Goal: Task Accomplishment & Management: Use online tool/utility

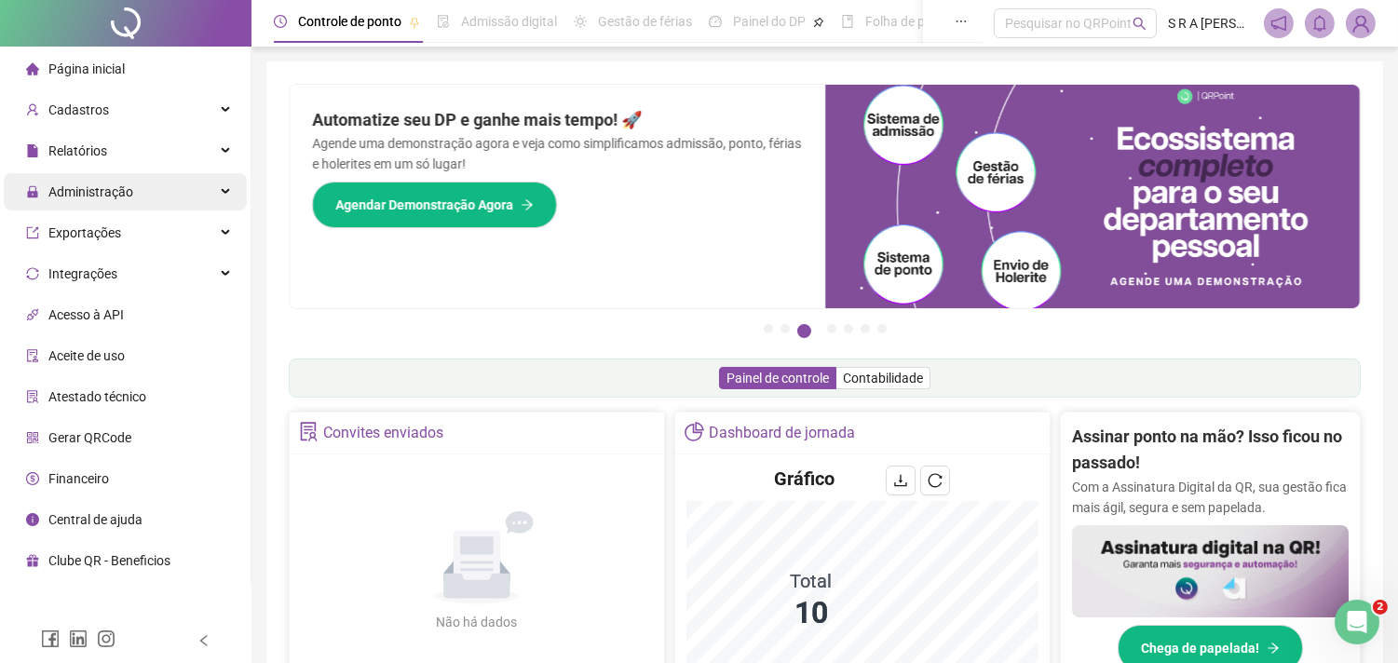
click at [152, 192] on div "Administração" at bounding box center [125, 191] width 243 height 37
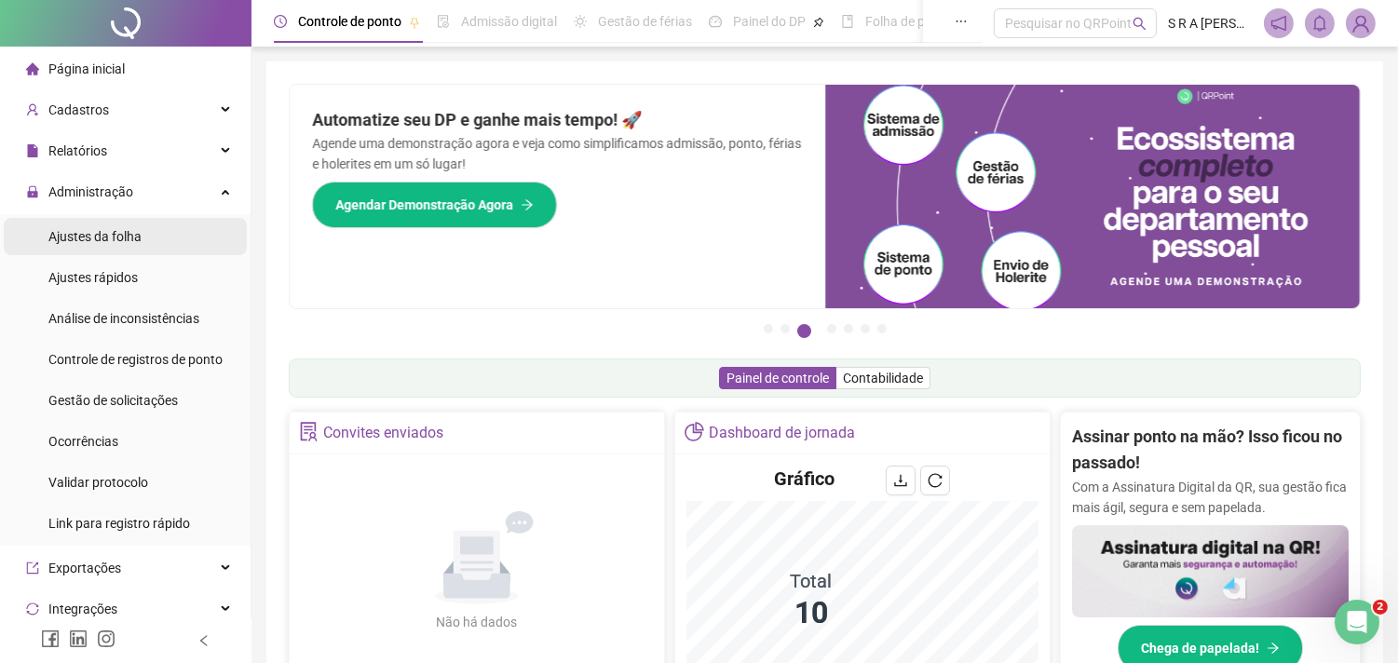
click at [150, 239] on li "Ajustes da folha" at bounding box center [125, 236] width 243 height 37
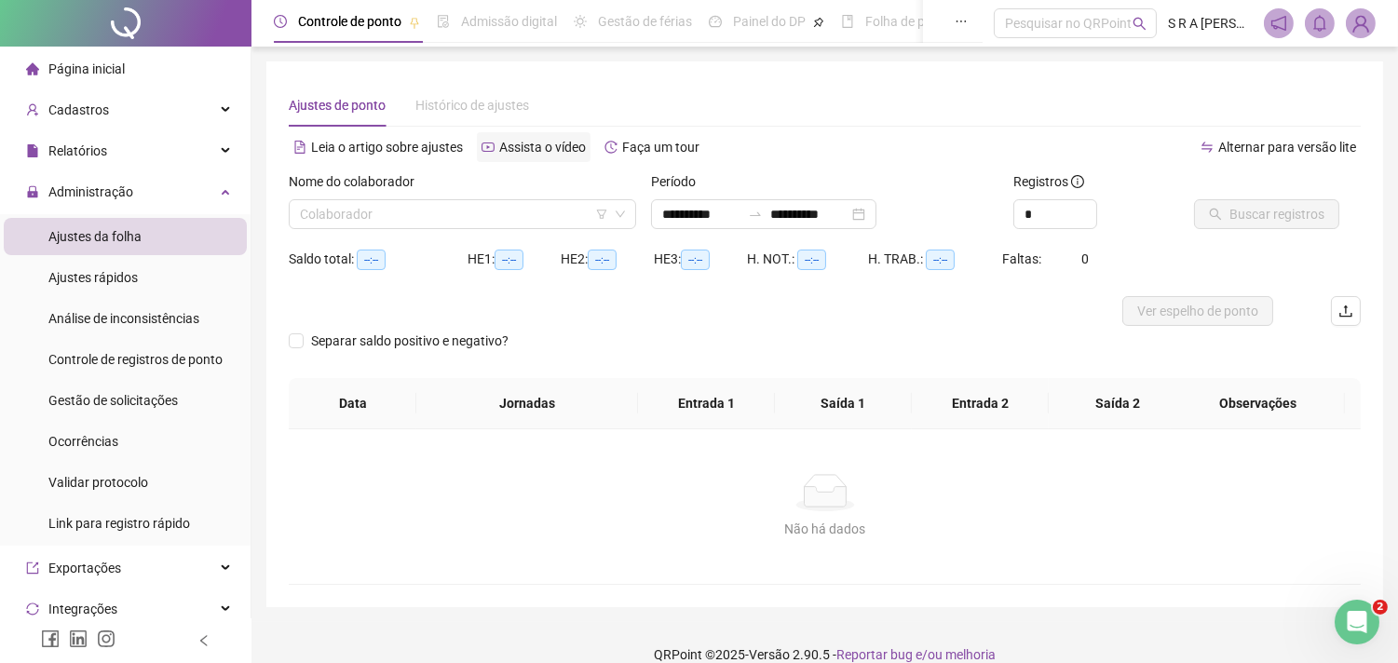
type input "**********"
click at [501, 214] on input "search" at bounding box center [454, 214] width 308 height 28
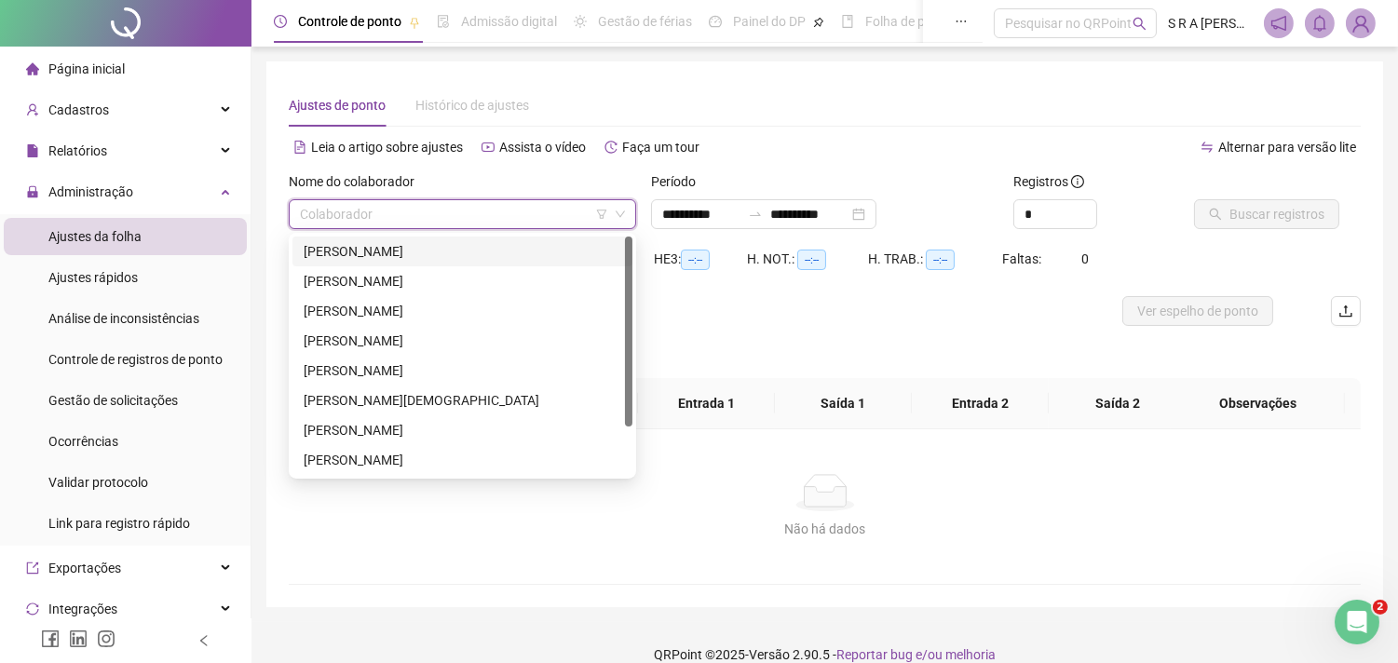
click at [454, 262] on div "[PERSON_NAME]" at bounding box center [462, 252] width 340 height 30
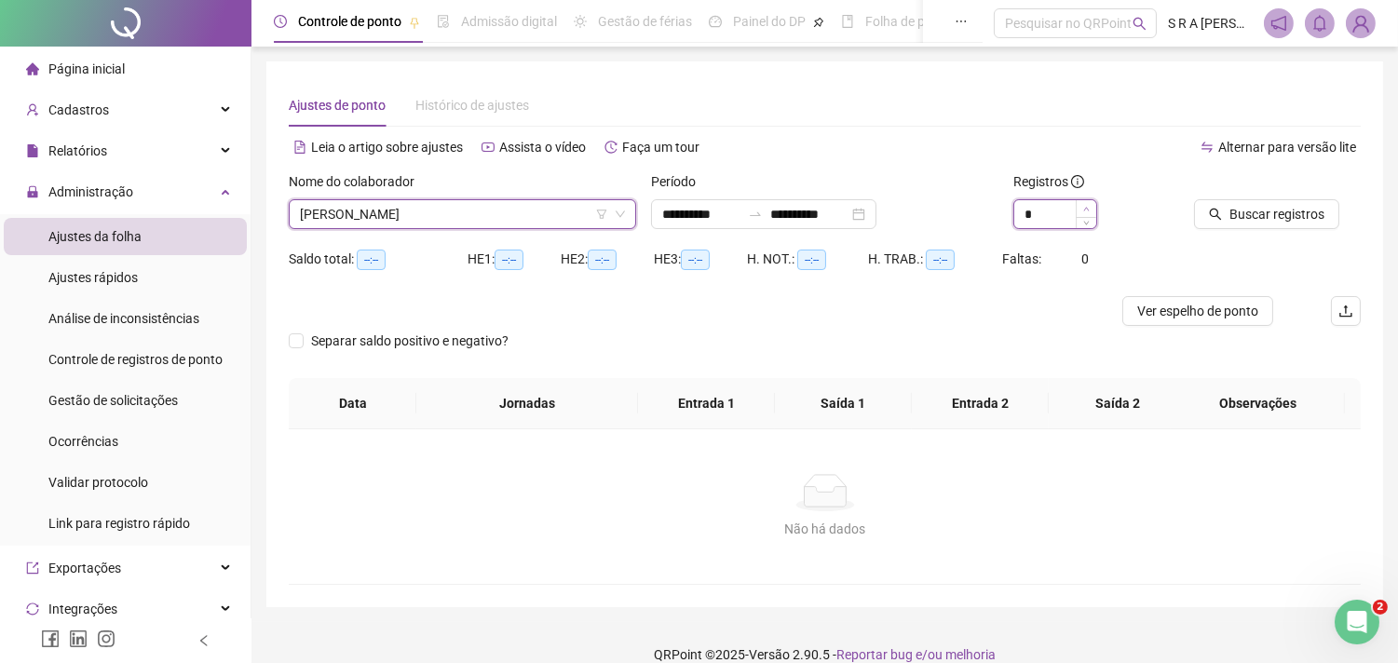
click at [1077, 205] on span "Increase Value" at bounding box center [1086, 208] width 20 height 17
type input "*"
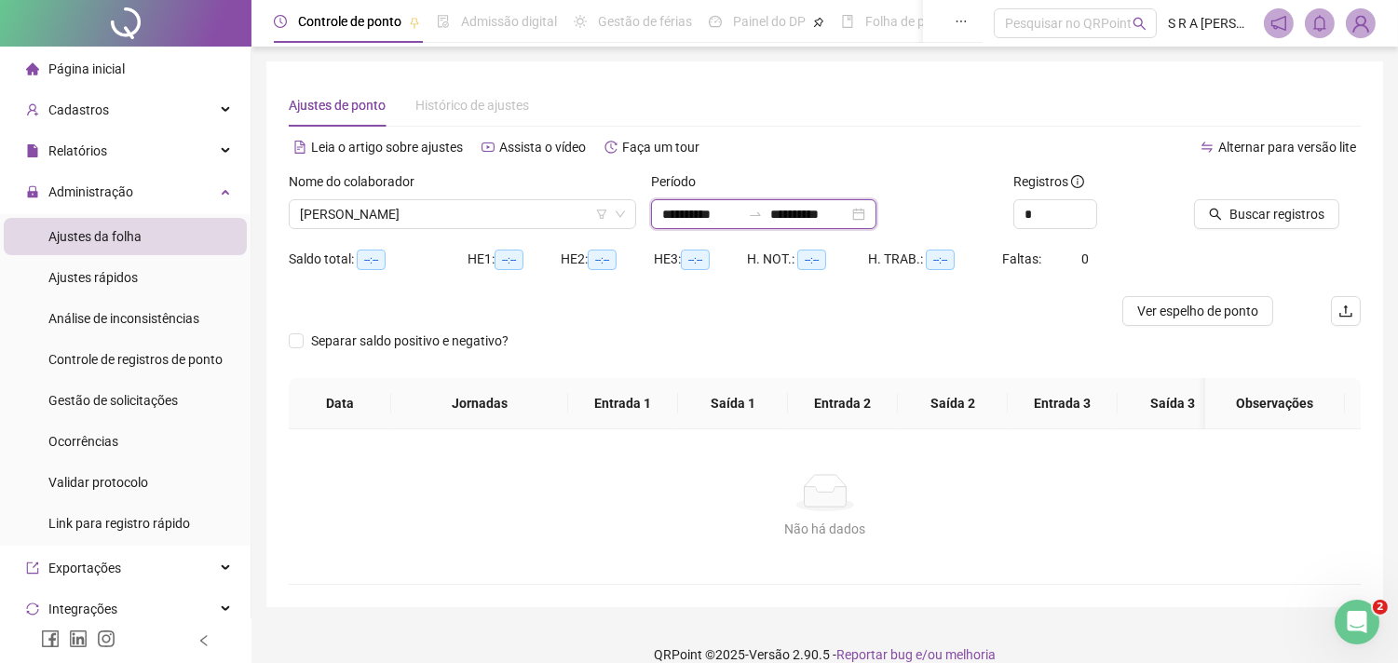
click at [824, 211] on input "**********" at bounding box center [809, 214] width 78 height 20
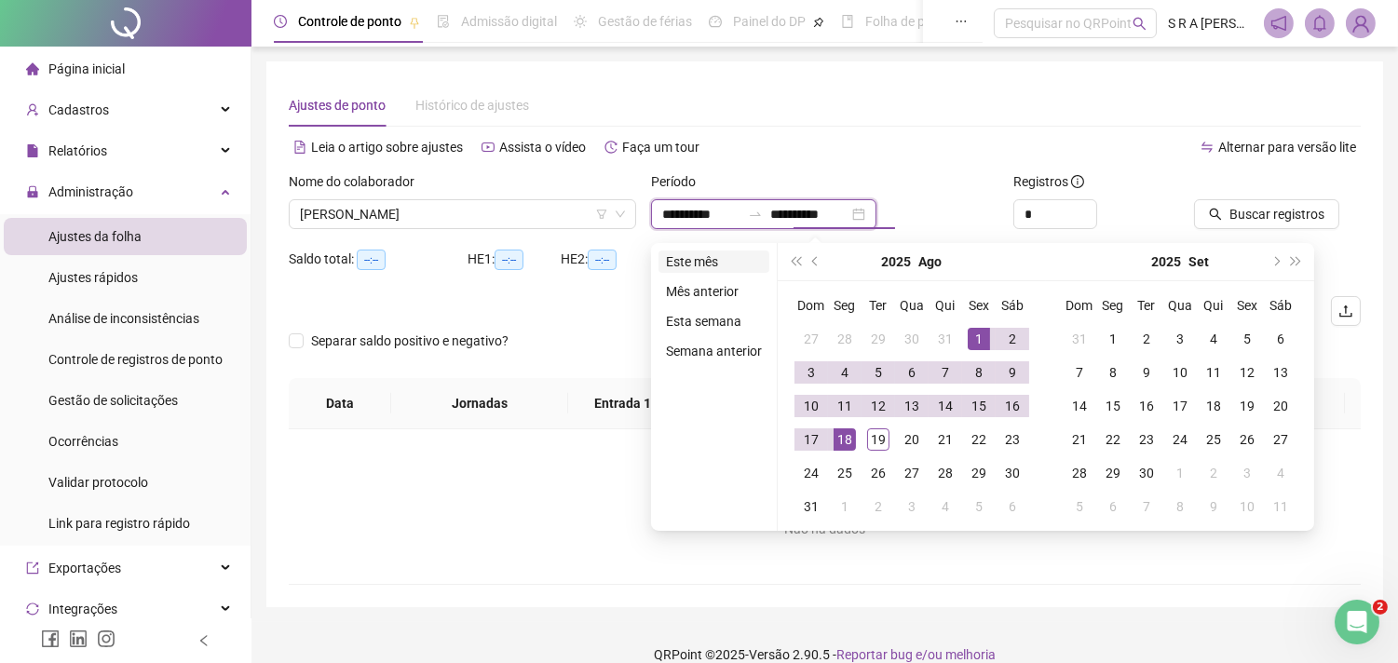
type input "**********"
click at [700, 258] on li "Este mês" at bounding box center [713, 261] width 111 height 22
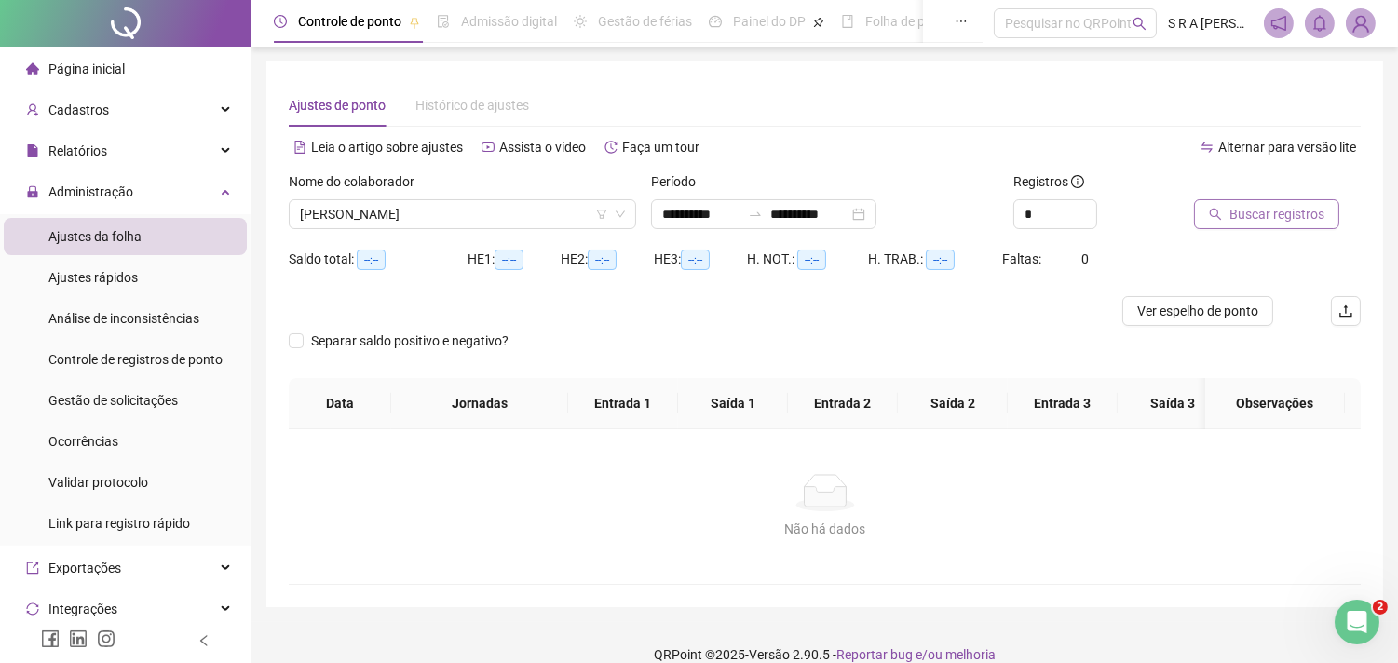
click at [1271, 208] on span "Buscar registros" at bounding box center [1276, 214] width 95 height 20
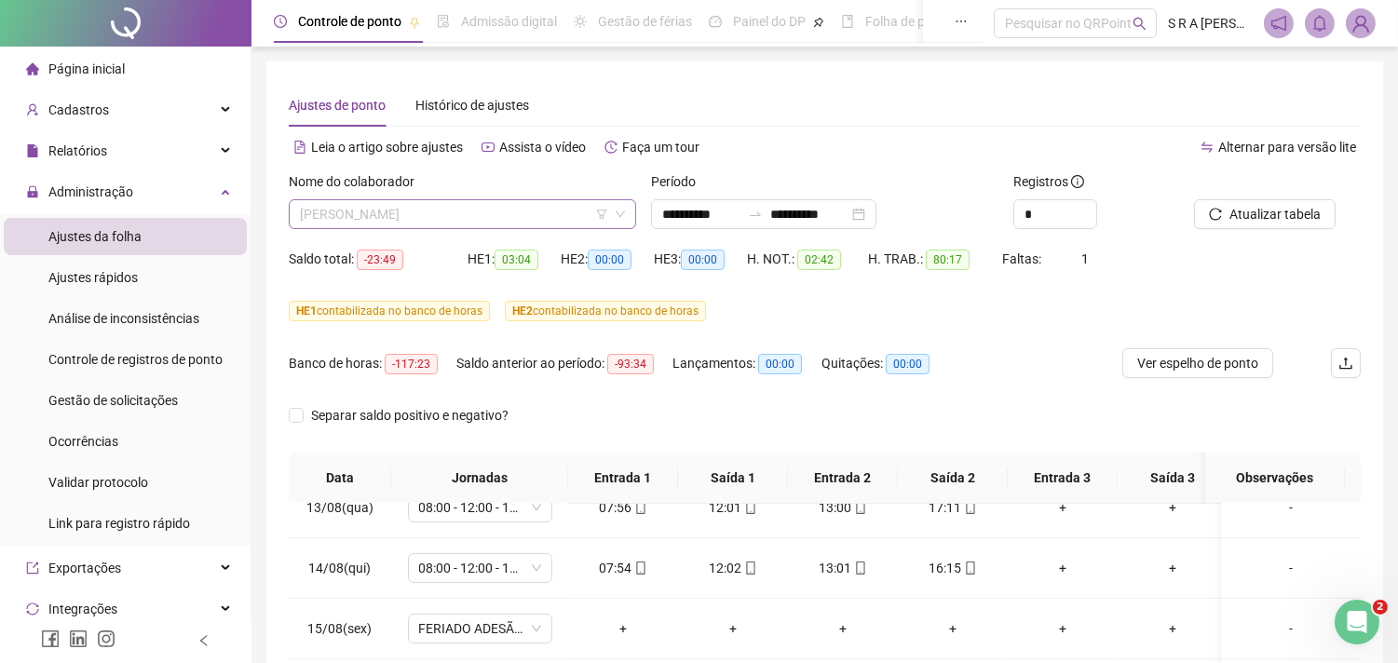
click at [504, 207] on span "[PERSON_NAME]" at bounding box center [462, 214] width 325 height 28
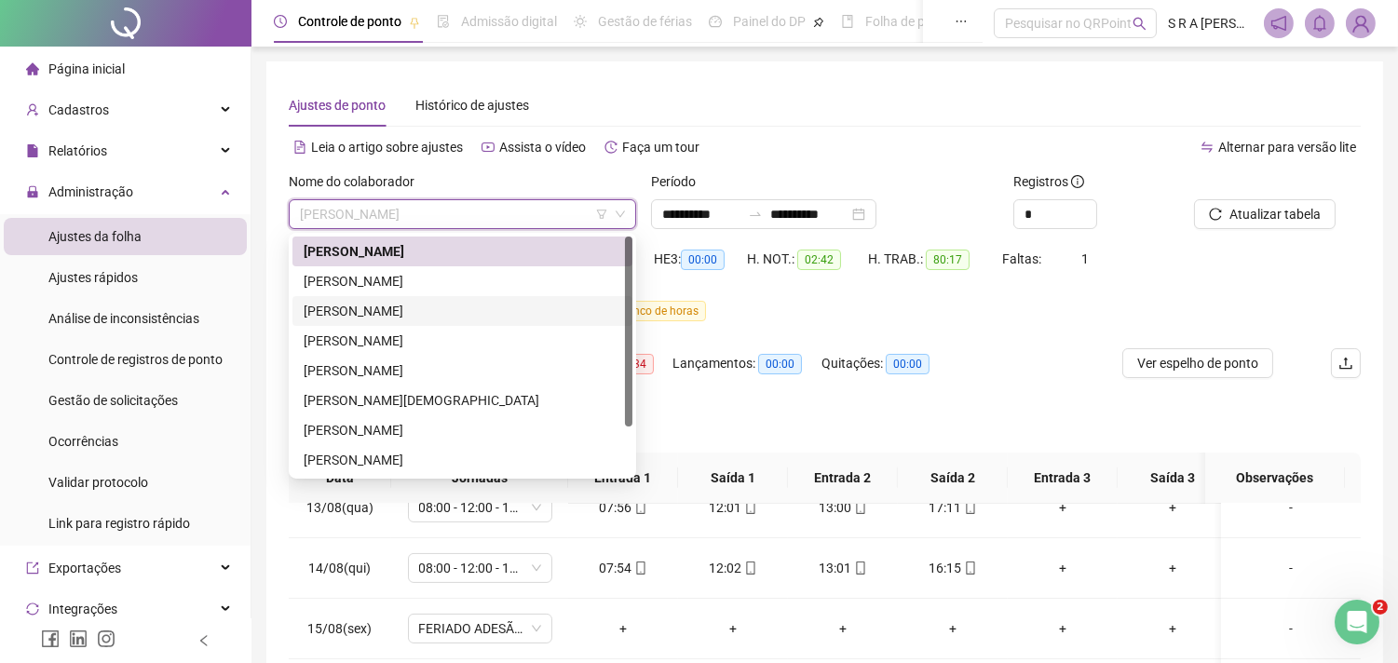
click at [468, 277] on div "[PERSON_NAME]" at bounding box center [463, 281] width 318 height 20
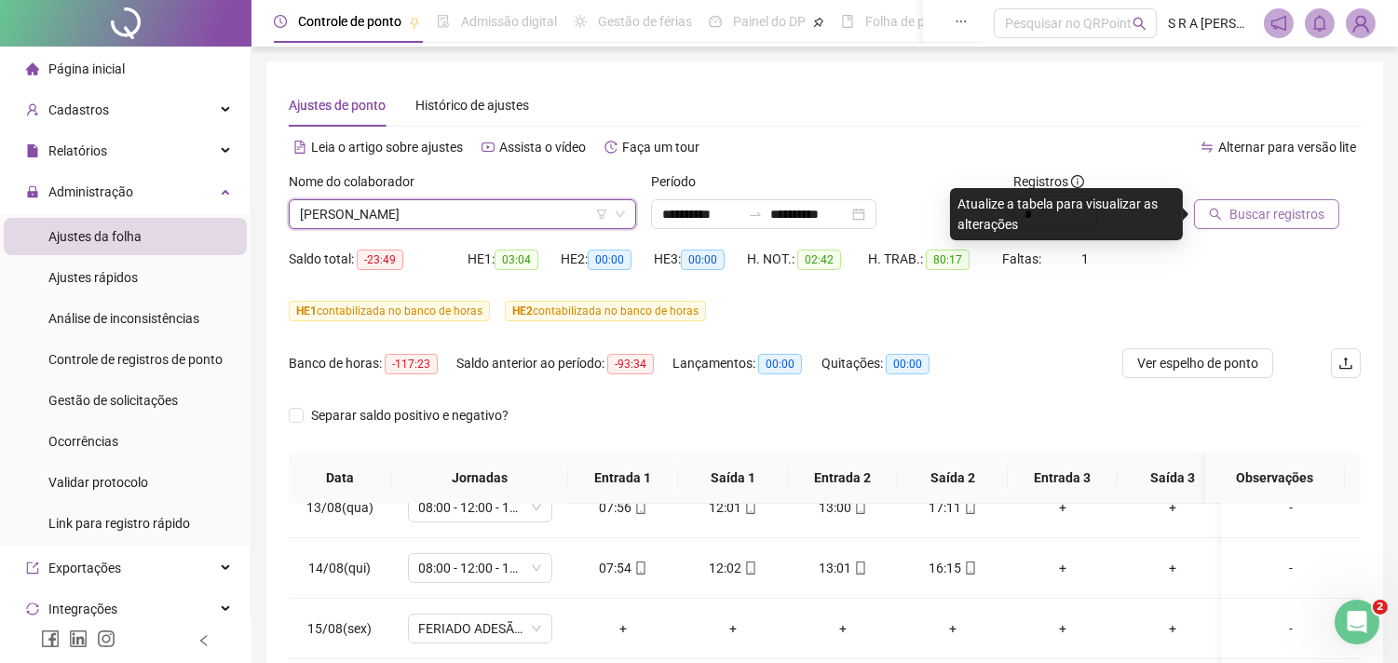
click at [1215, 218] on icon "search" at bounding box center [1215, 214] width 13 height 13
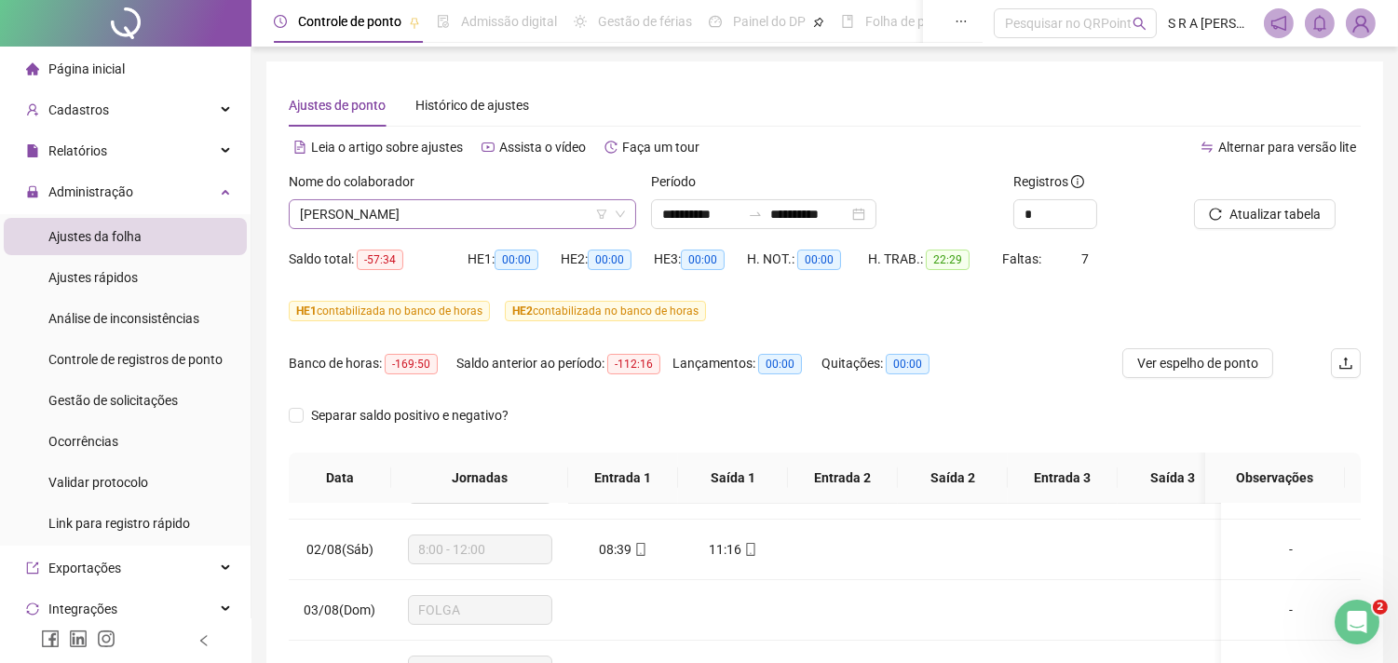
click at [575, 222] on span "[PERSON_NAME]" at bounding box center [462, 214] width 325 height 28
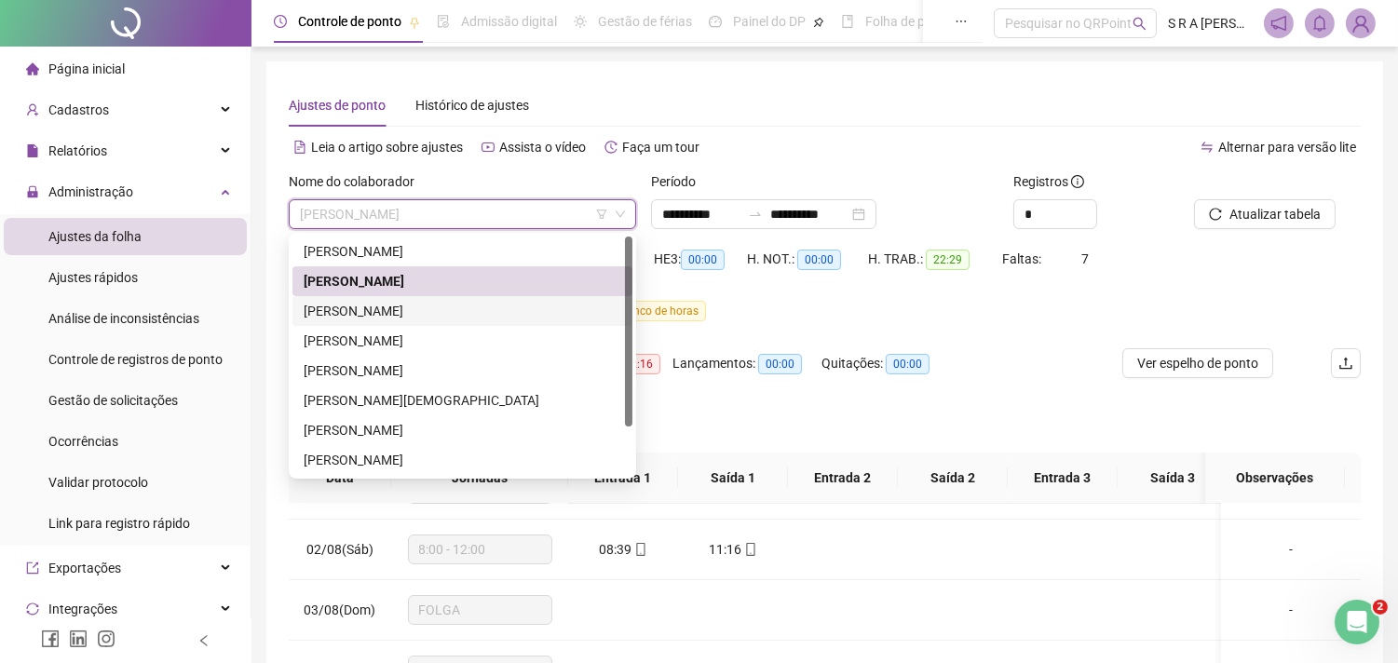
click at [451, 311] on div "[PERSON_NAME]" at bounding box center [463, 311] width 318 height 20
click at [451, 311] on span "HE 1 contabilizada no banco de horas" at bounding box center [389, 311] width 201 height 20
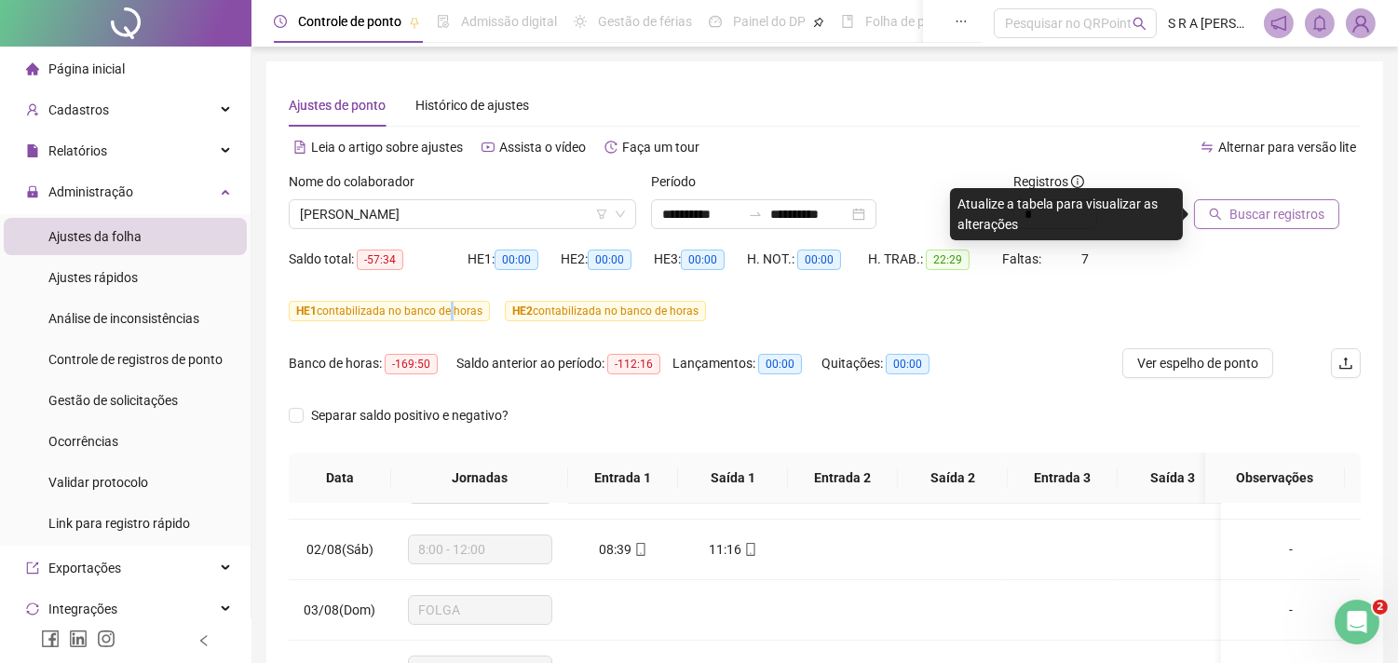
click at [1226, 221] on button "Buscar registros" at bounding box center [1266, 214] width 145 height 30
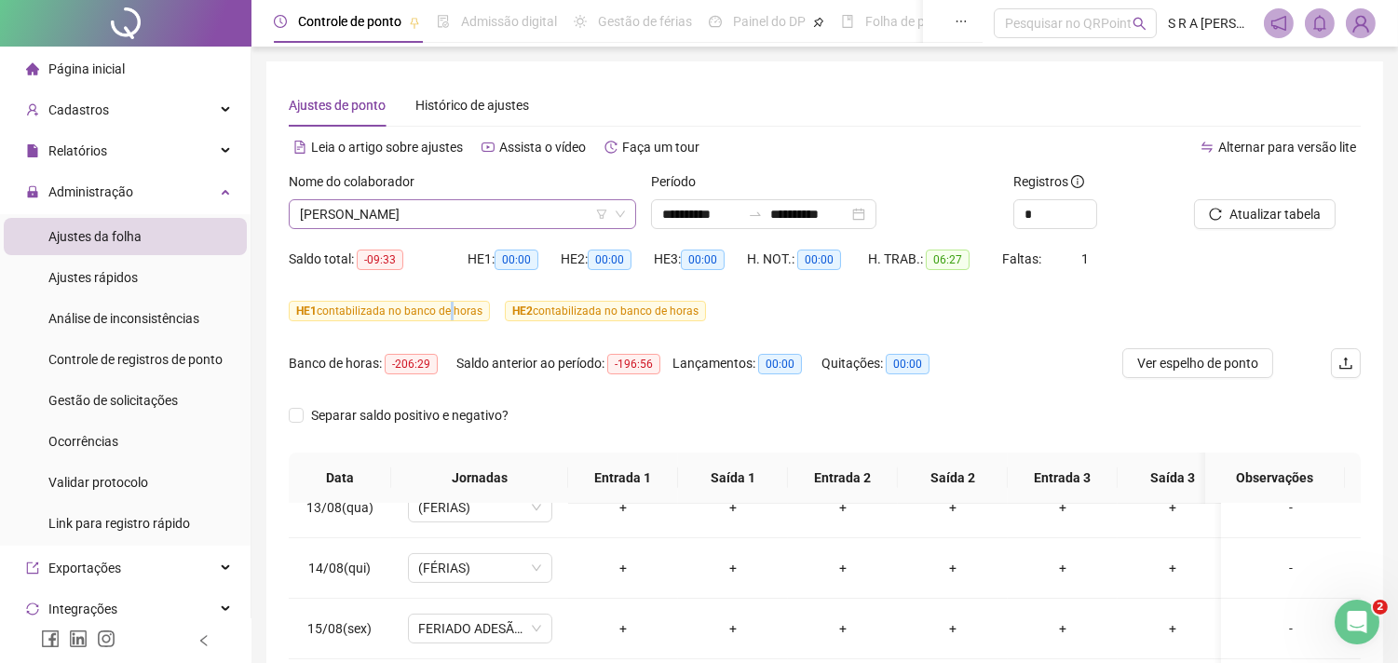
click at [593, 207] on span "[PERSON_NAME]" at bounding box center [462, 214] width 325 height 28
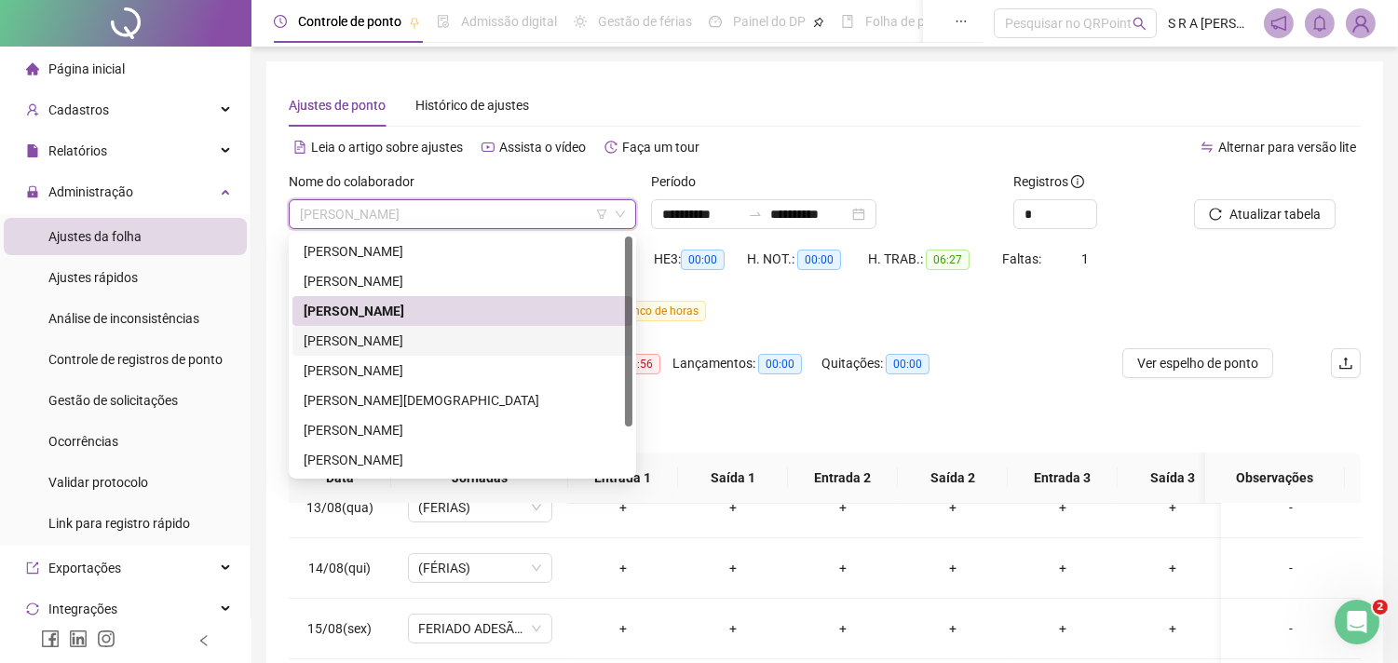
click at [501, 345] on div "[PERSON_NAME]" at bounding box center [463, 341] width 318 height 20
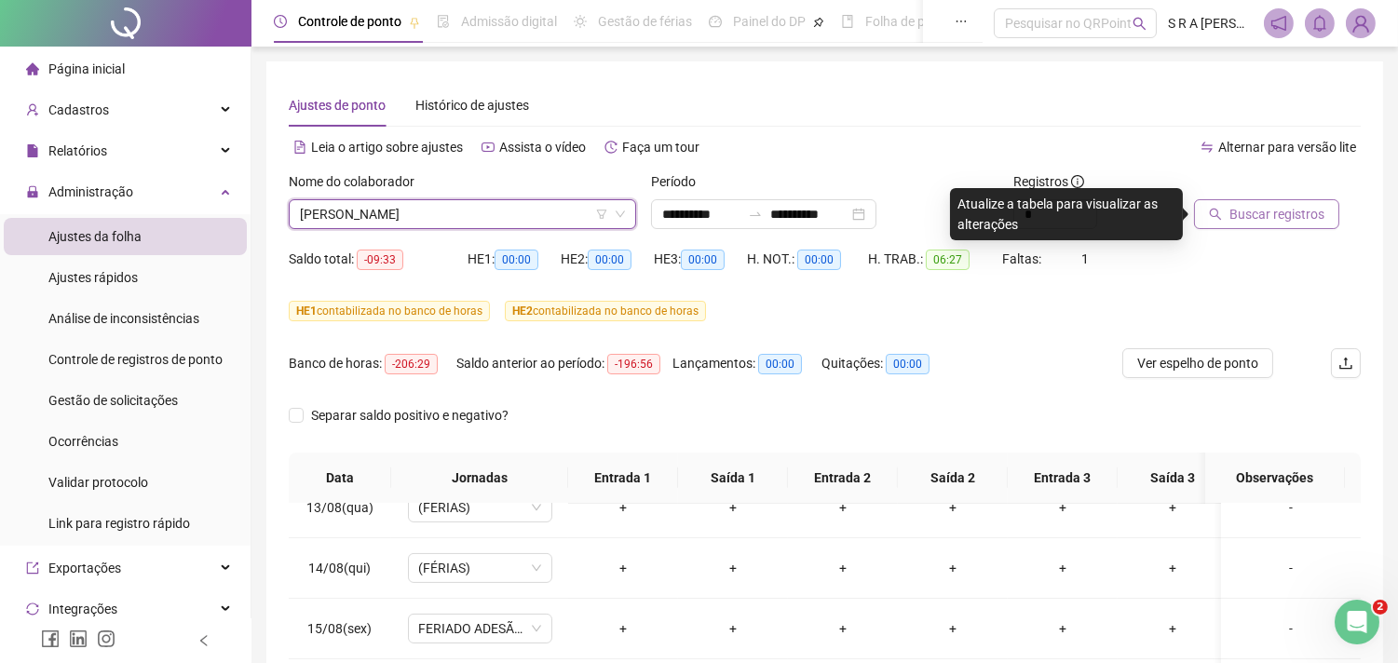
click at [1271, 221] on span "Buscar registros" at bounding box center [1276, 214] width 95 height 20
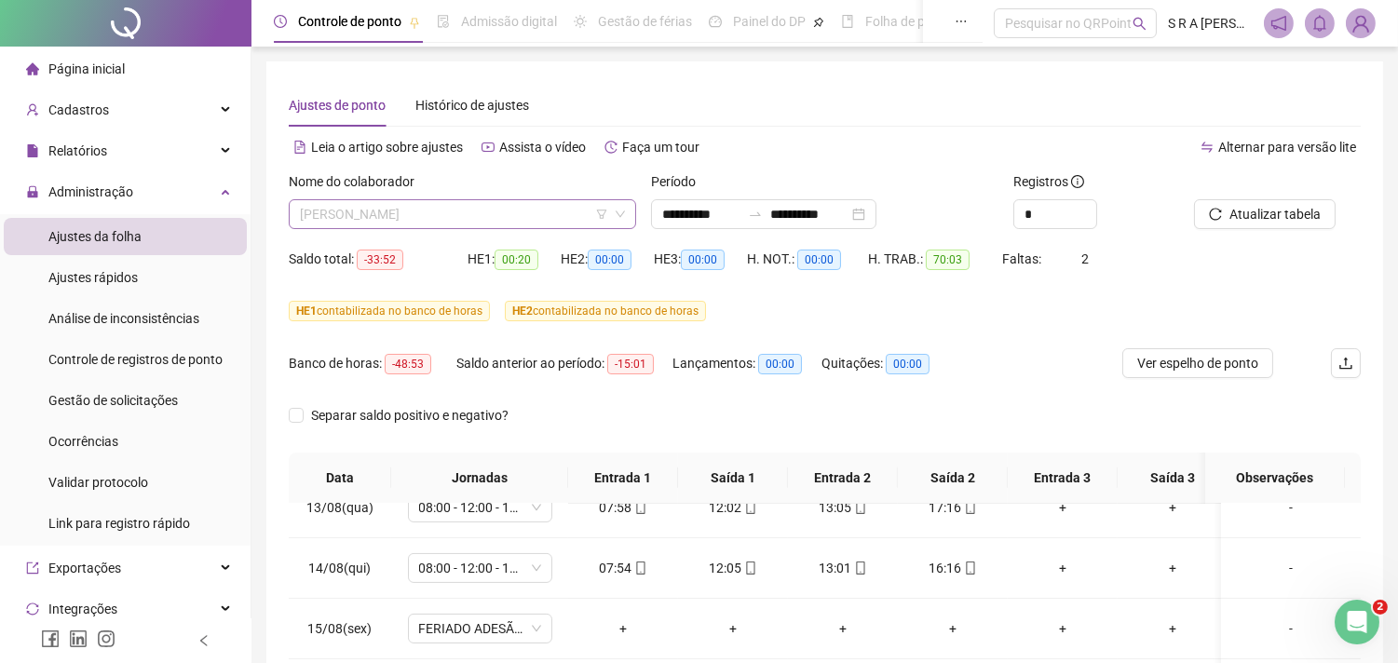
click at [467, 210] on span "[PERSON_NAME]" at bounding box center [462, 214] width 325 height 28
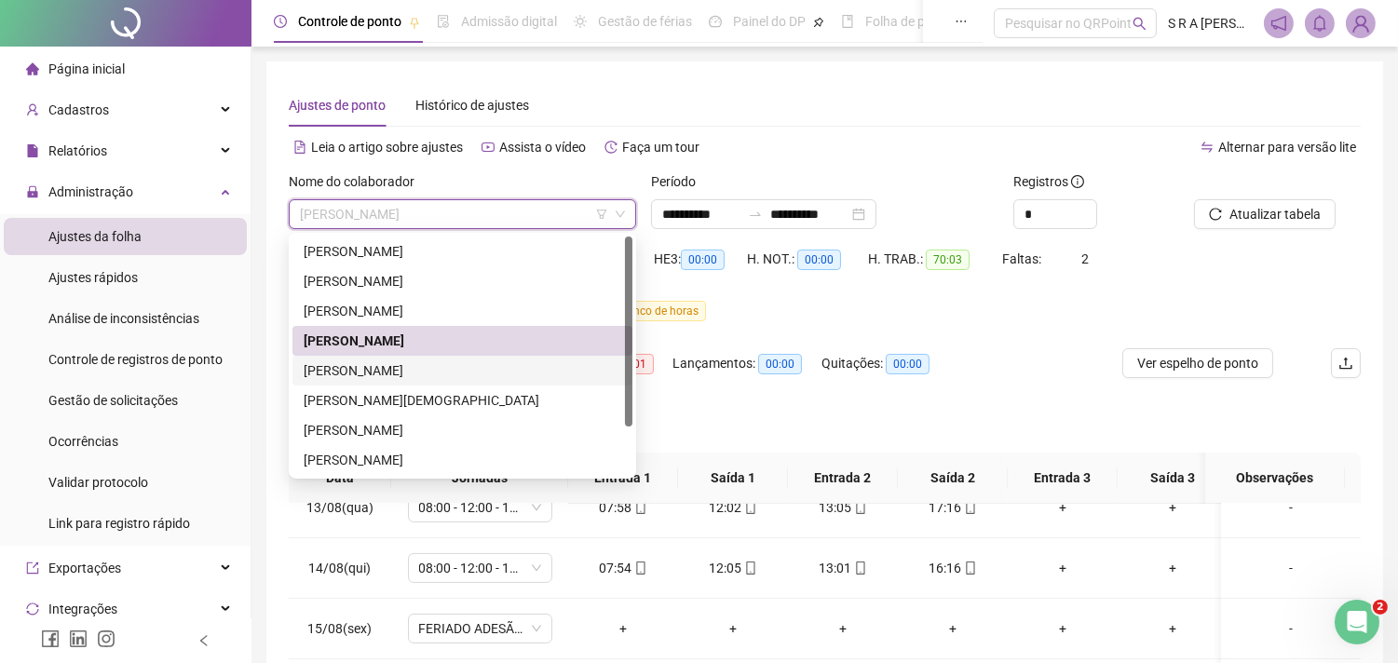
click at [403, 361] on div "[PERSON_NAME]" at bounding box center [463, 370] width 318 height 20
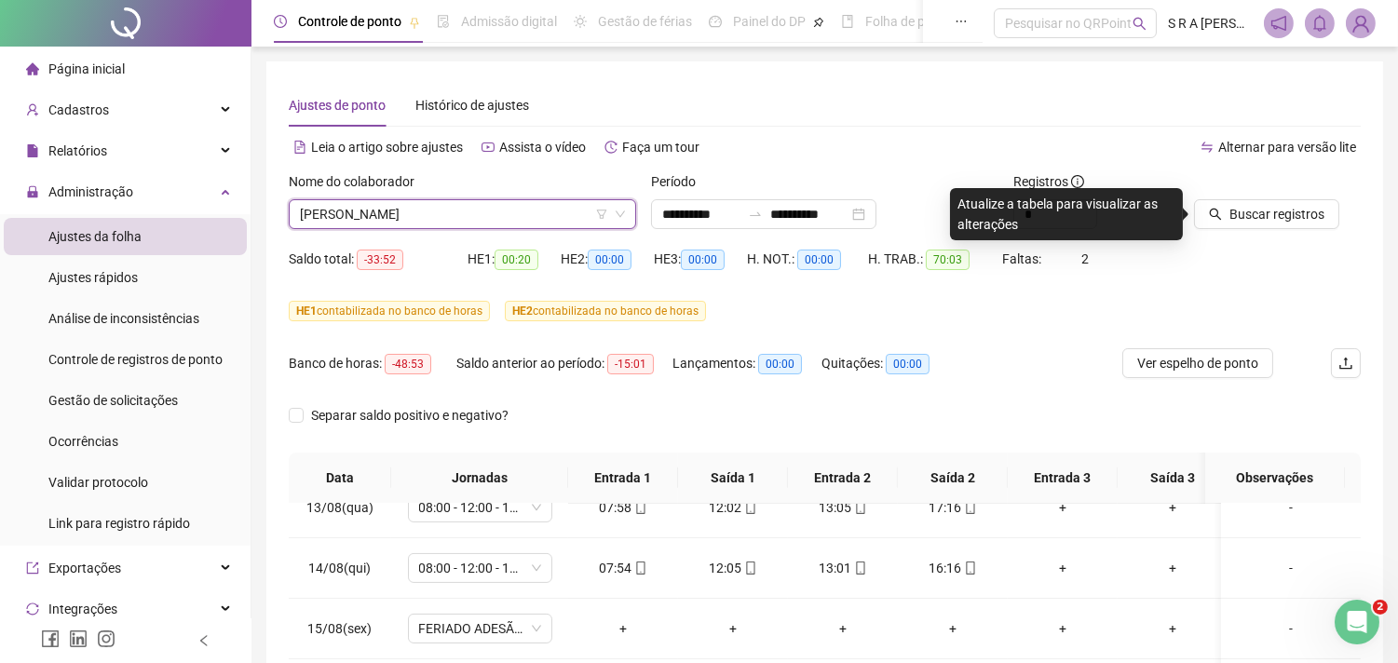
click at [1252, 182] on div at bounding box center [1254, 185] width 120 height 28
click at [1246, 209] on span "Buscar registros" at bounding box center [1276, 214] width 95 height 20
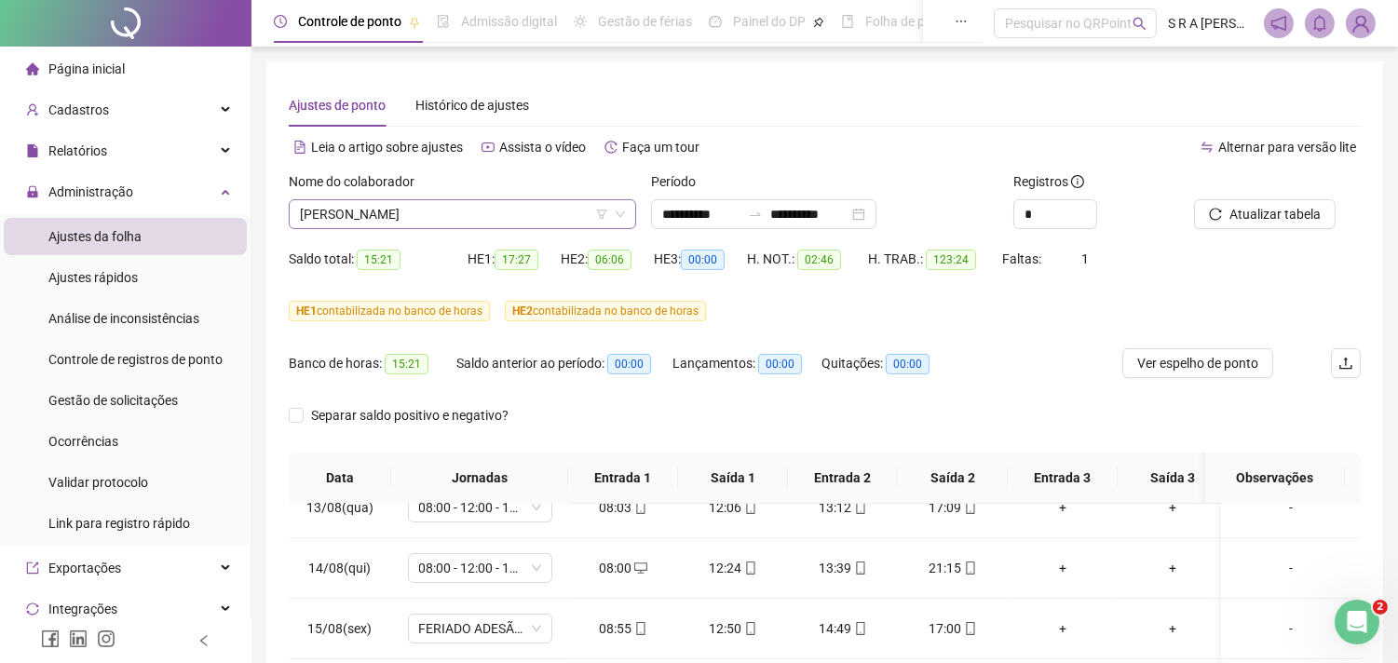
click at [454, 218] on span "[PERSON_NAME]" at bounding box center [462, 214] width 325 height 28
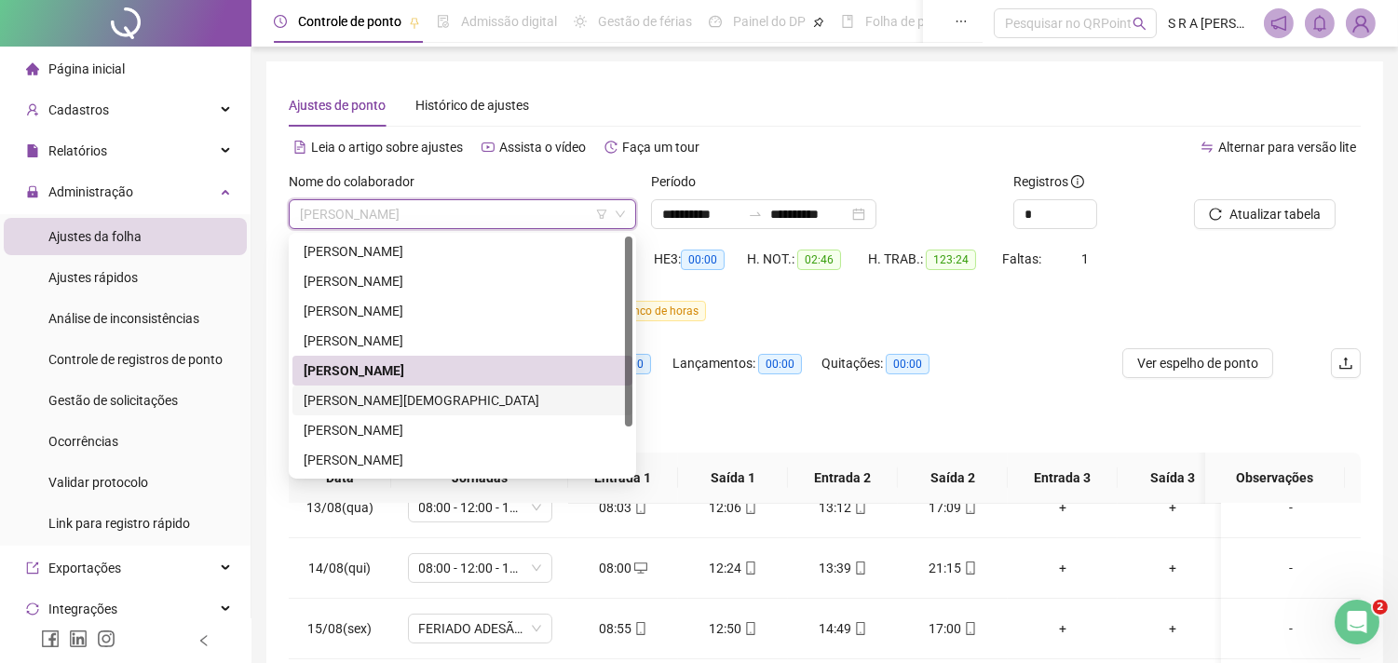
click at [434, 398] on div "[PERSON_NAME][DEMOGRAPHIC_DATA]" at bounding box center [463, 400] width 318 height 20
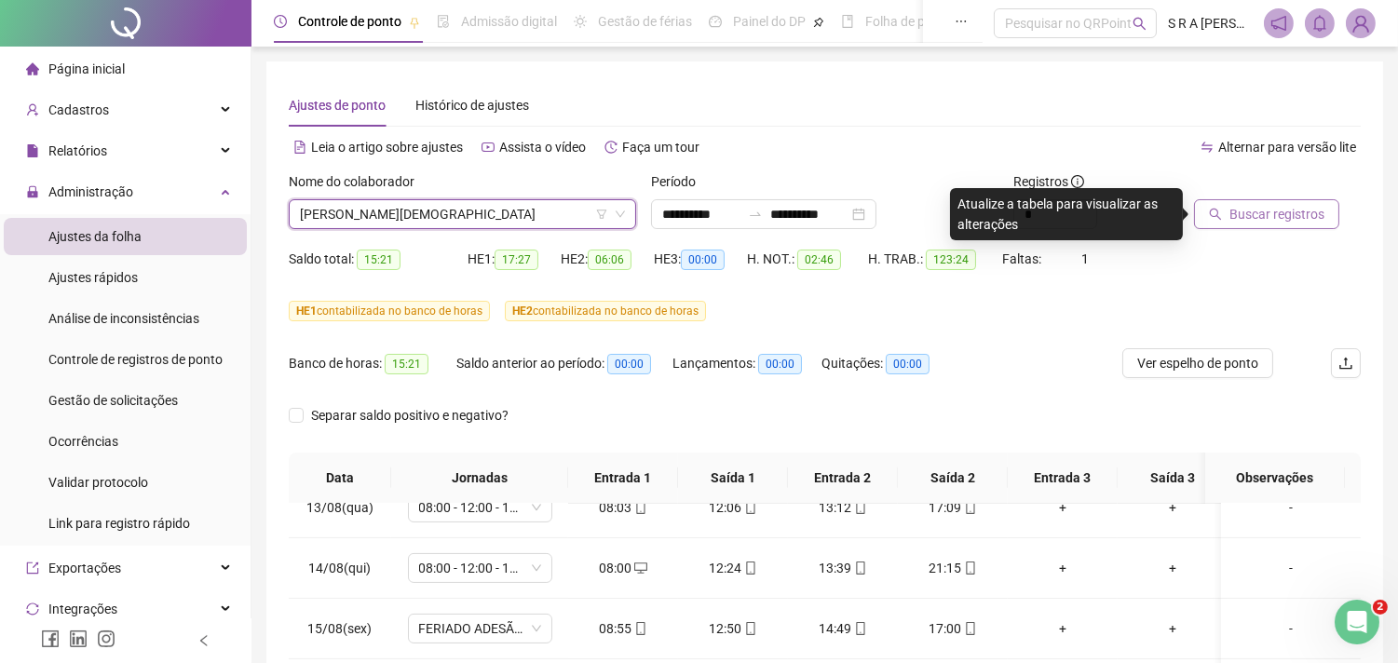
click at [1194, 223] on button "Buscar registros" at bounding box center [1266, 214] width 145 height 30
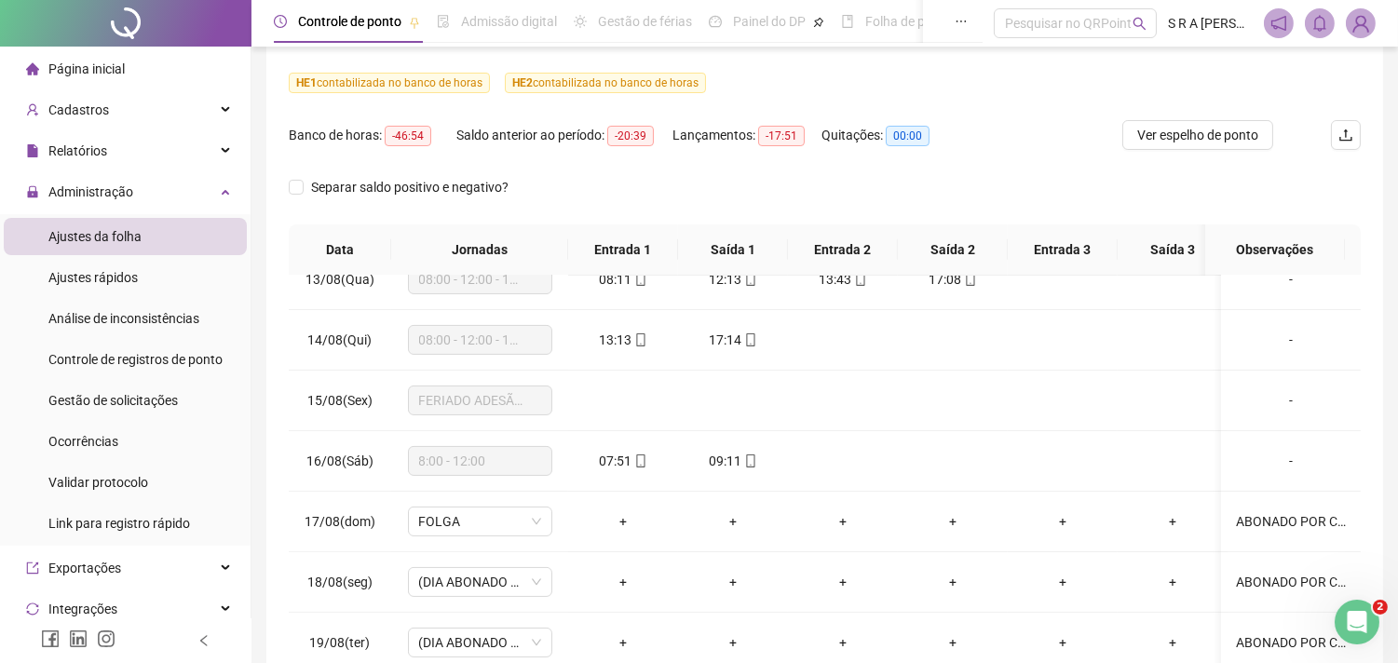
scroll to position [340, 0]
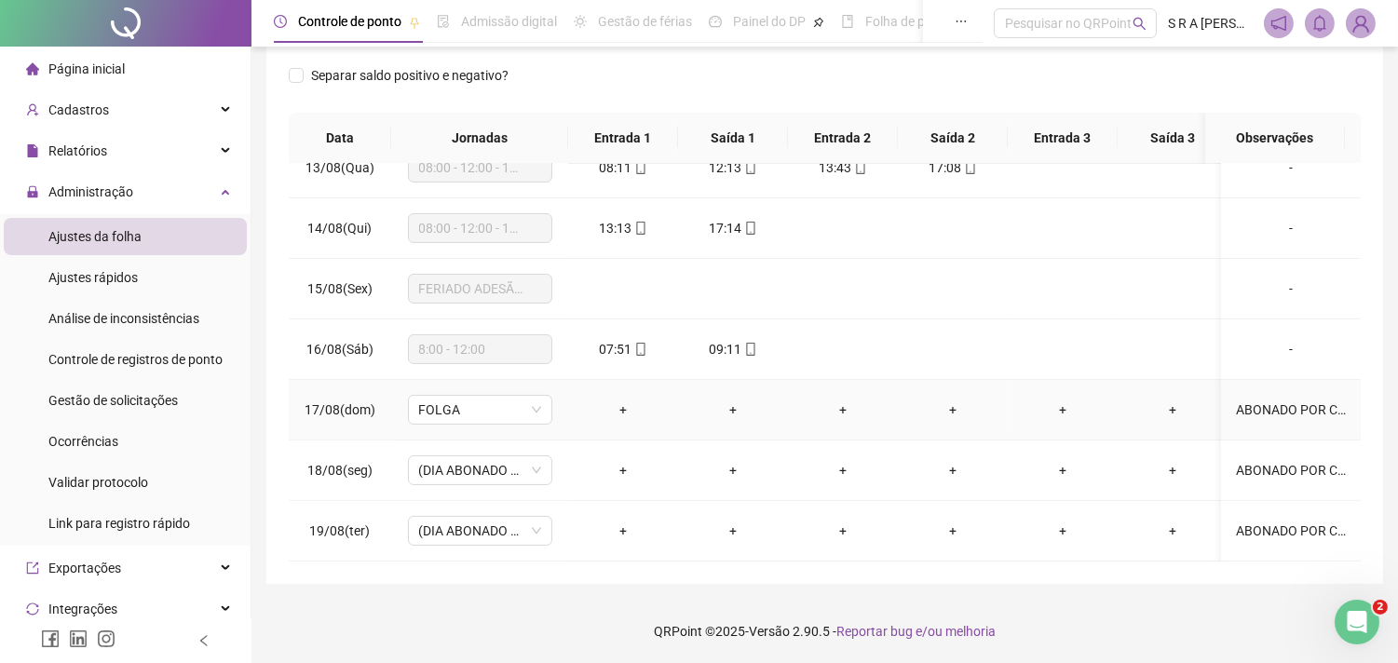
click at [1271, 399] on div "ABONADO POR CONTA DA DEMISSÃO" at bounding box center [1291, 409] width 110 height 20
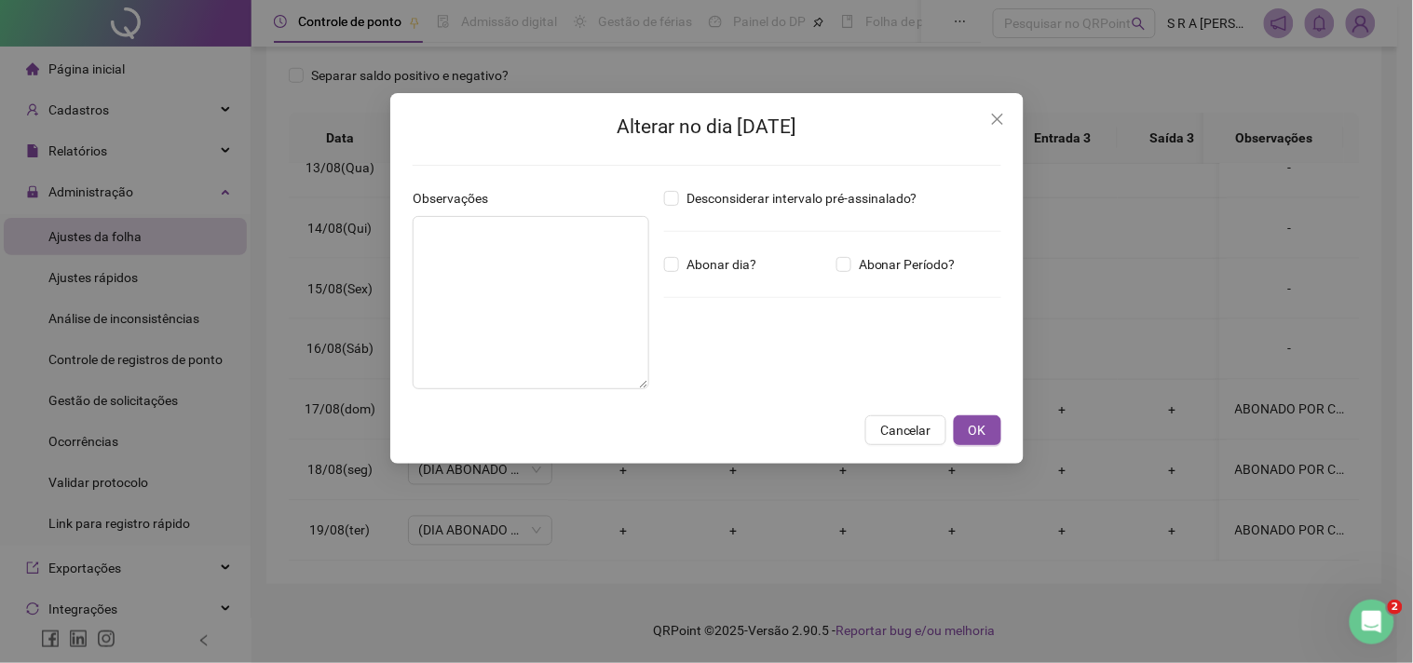
type textarea "**********"
type input "*****"
click at [997, 121] on icon "close" at bounding box center [997, 119] width 15 height 15
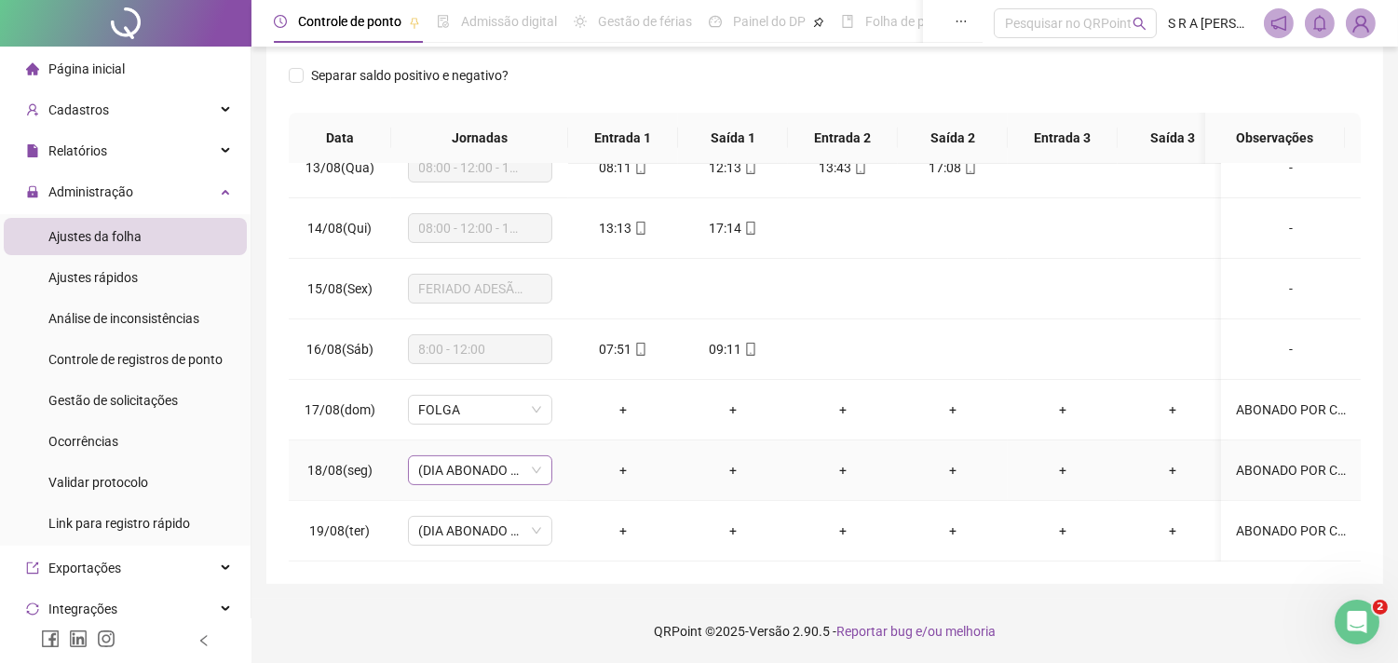
click at [537, 456] on span "(DIA ABONADO PARCIALMENTE)" at bounding box center [480, 470] width 122 height 28
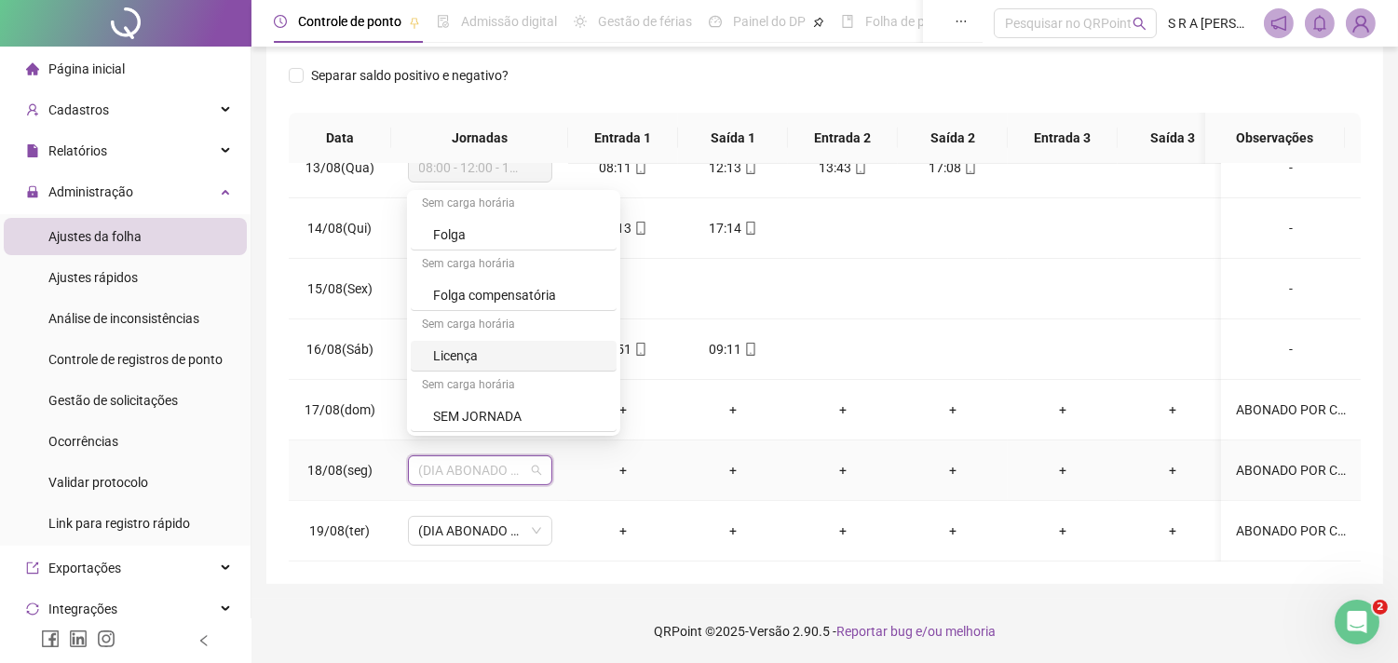
scroll to position [1009, 0]
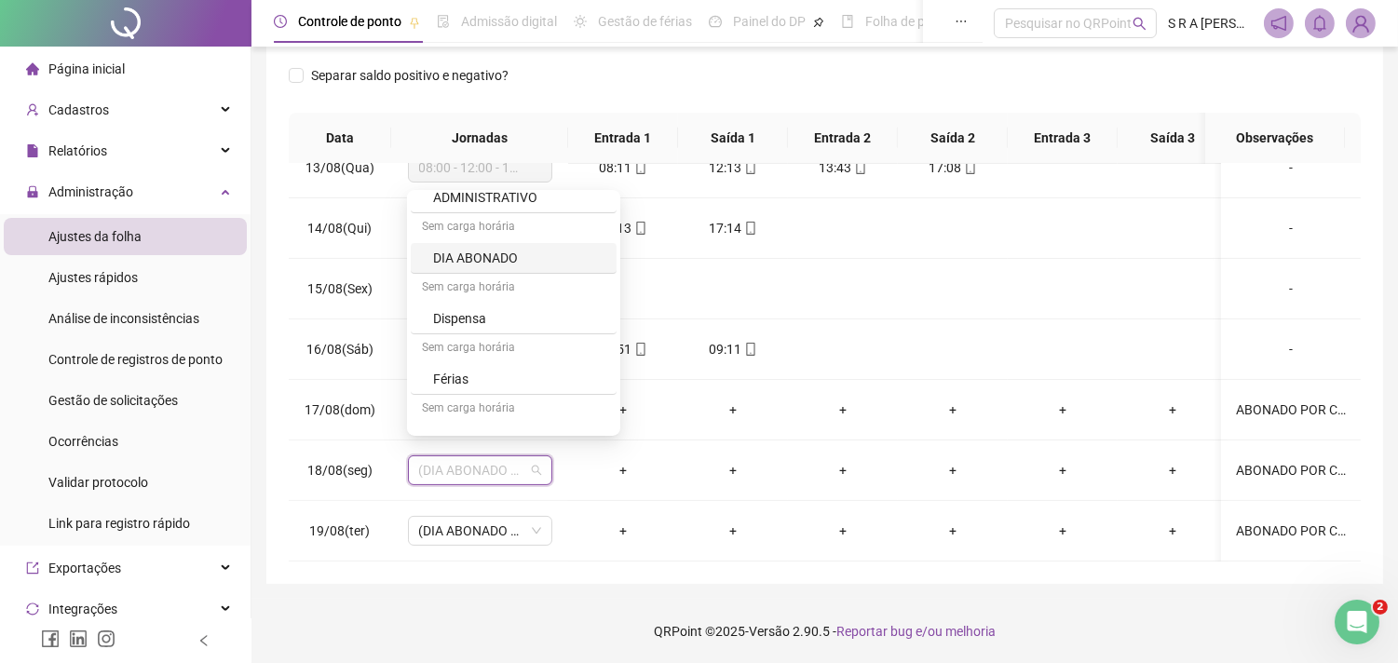
click at [1271, 424] on div "**********" at bounding box center [824, 153] width 1117 height 862
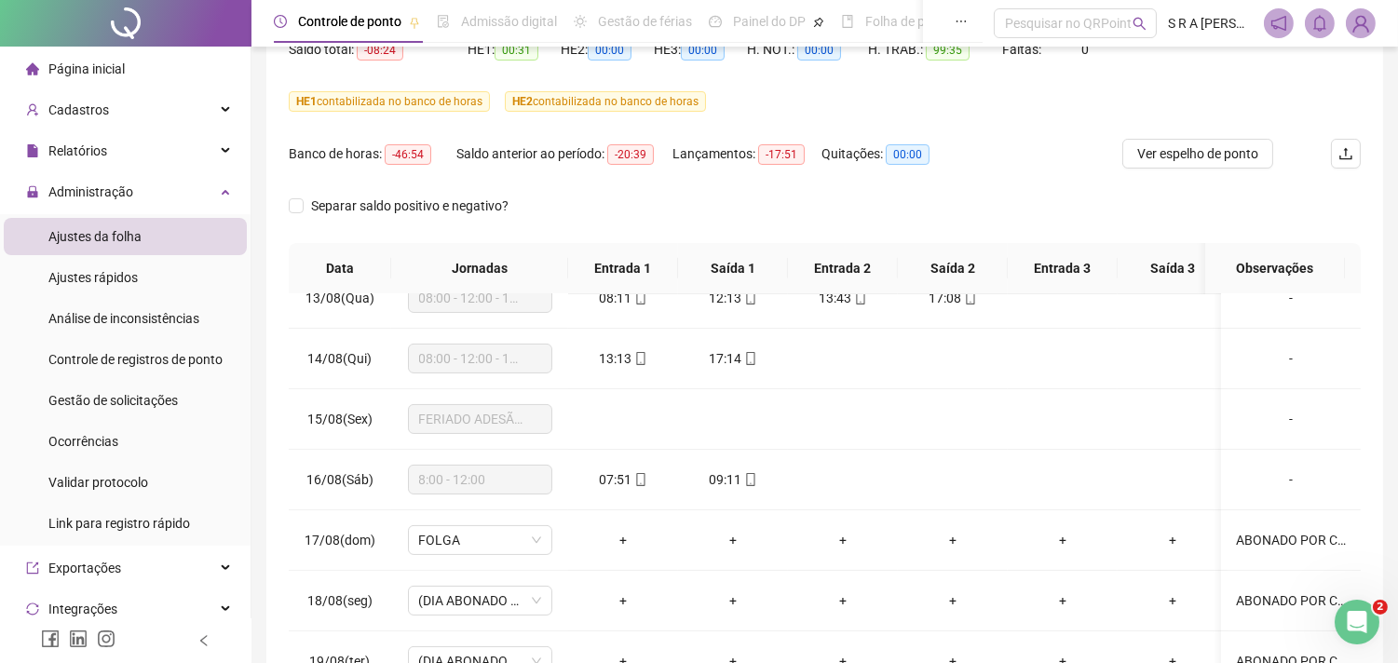
scroll to position [0, 0]
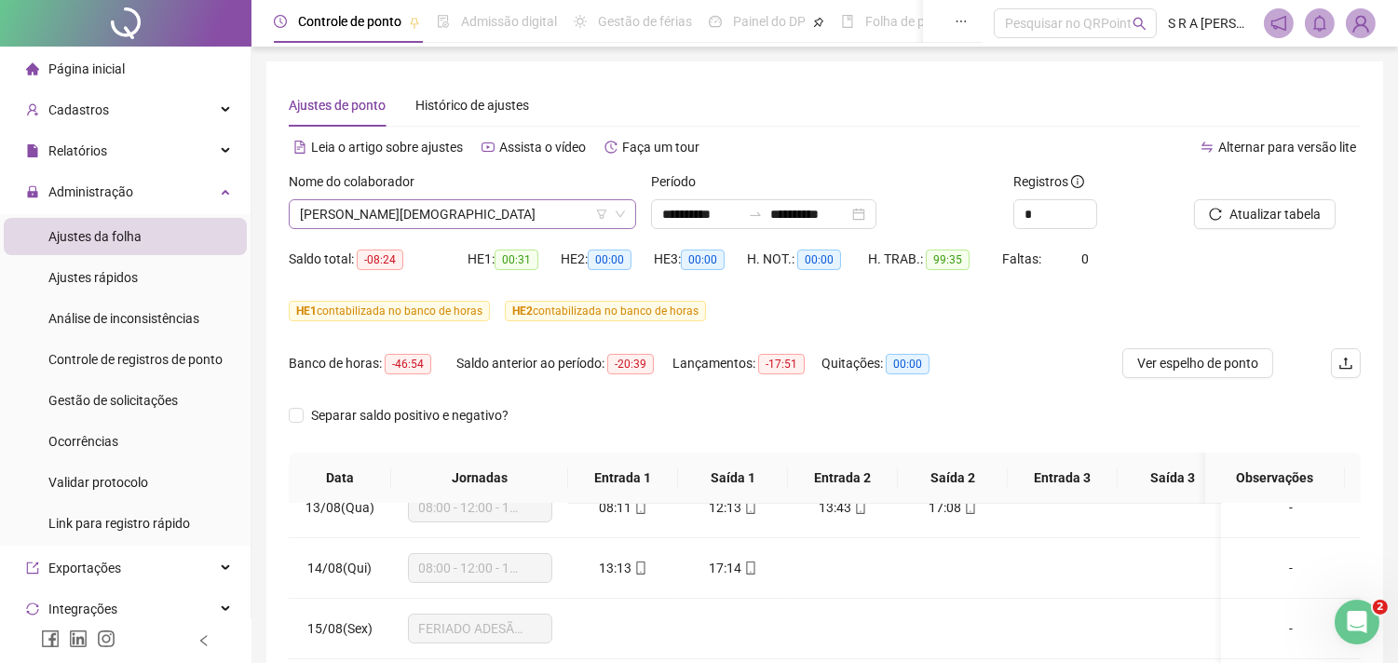
click at [602, 209] on icon "filter" at bounding box center [601, 214] width 11 height 11
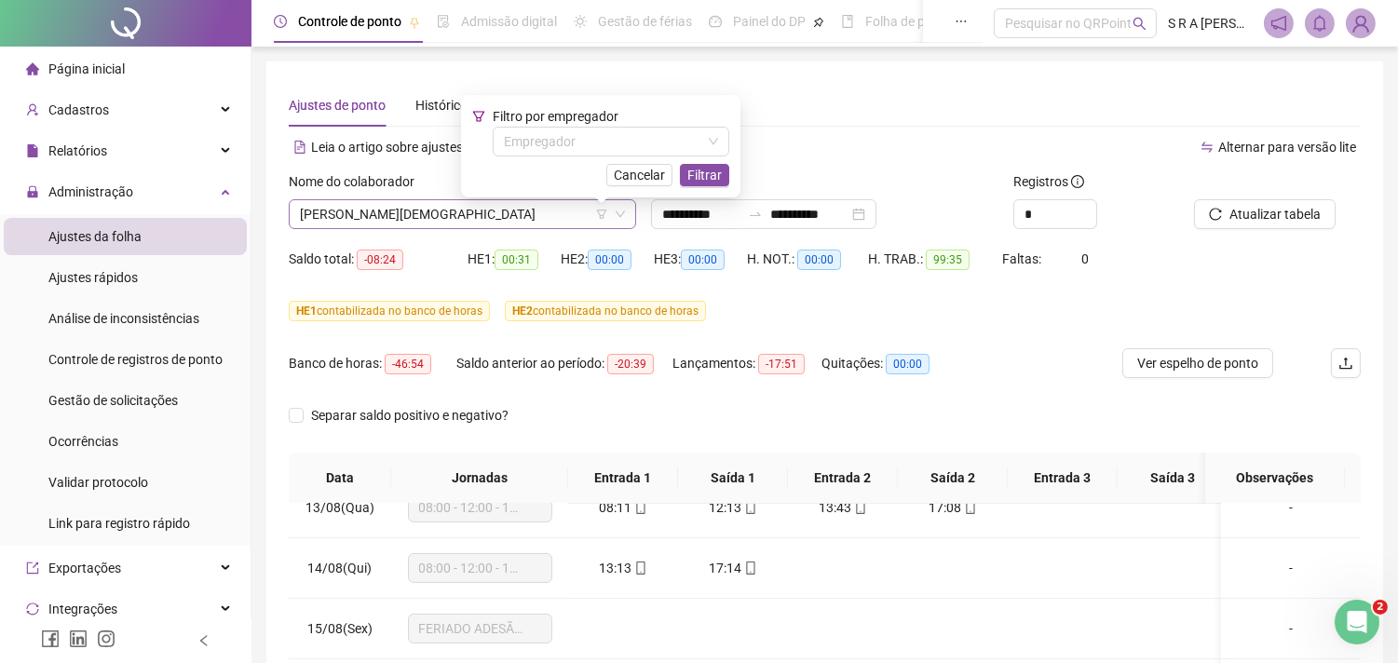
click at [550, 214] on span "[PERSON_NAME][DEMOGRAPHIC_DATA]" at bounding box center [462, 214] width 325 height 28
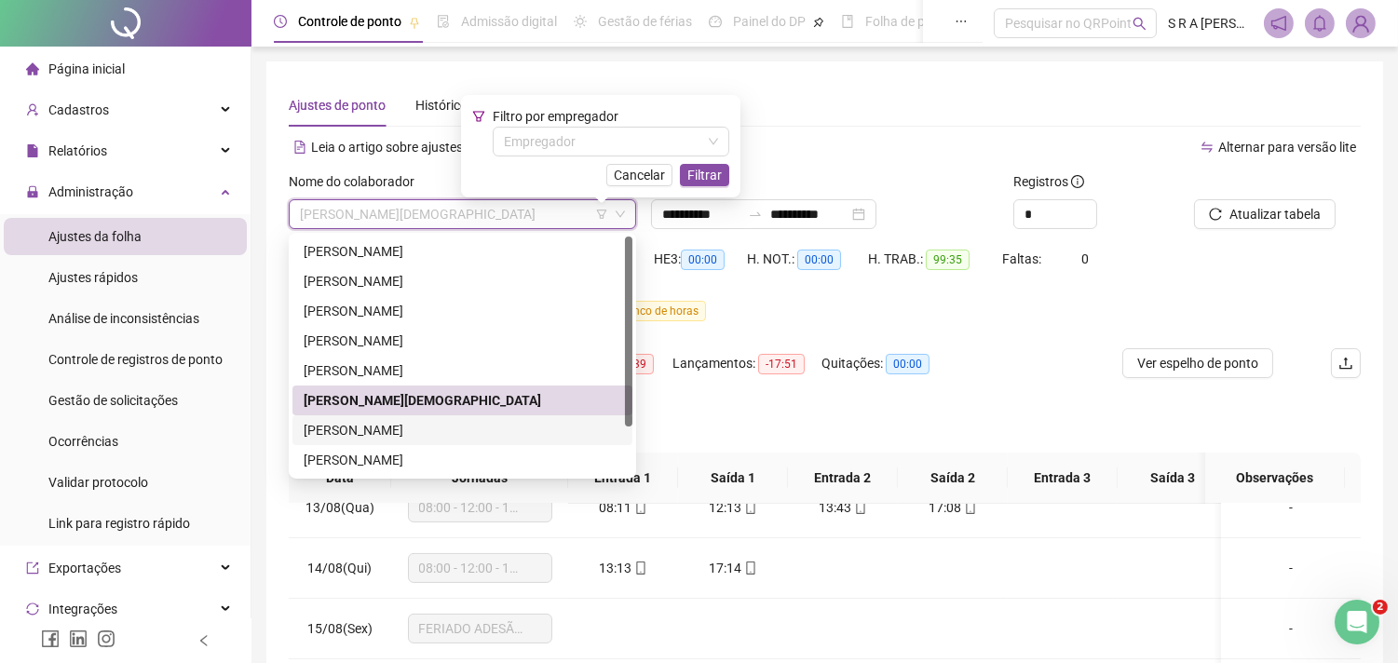
click at [486, 425] on div "[PERSON_NAME]" at bounding box center [463, 430] width 318 height 20
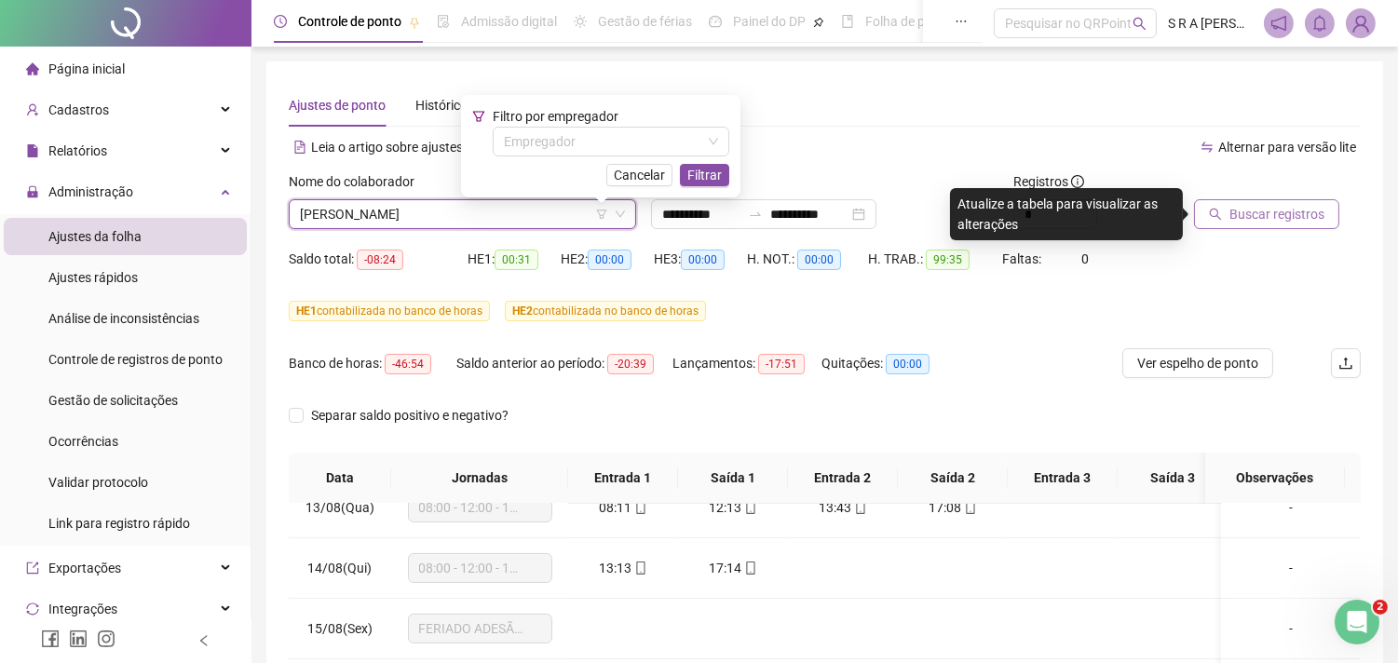
click at [1239, 208] on span "Buscar registros" at bounding box center [1276, 214] width 95 height 20
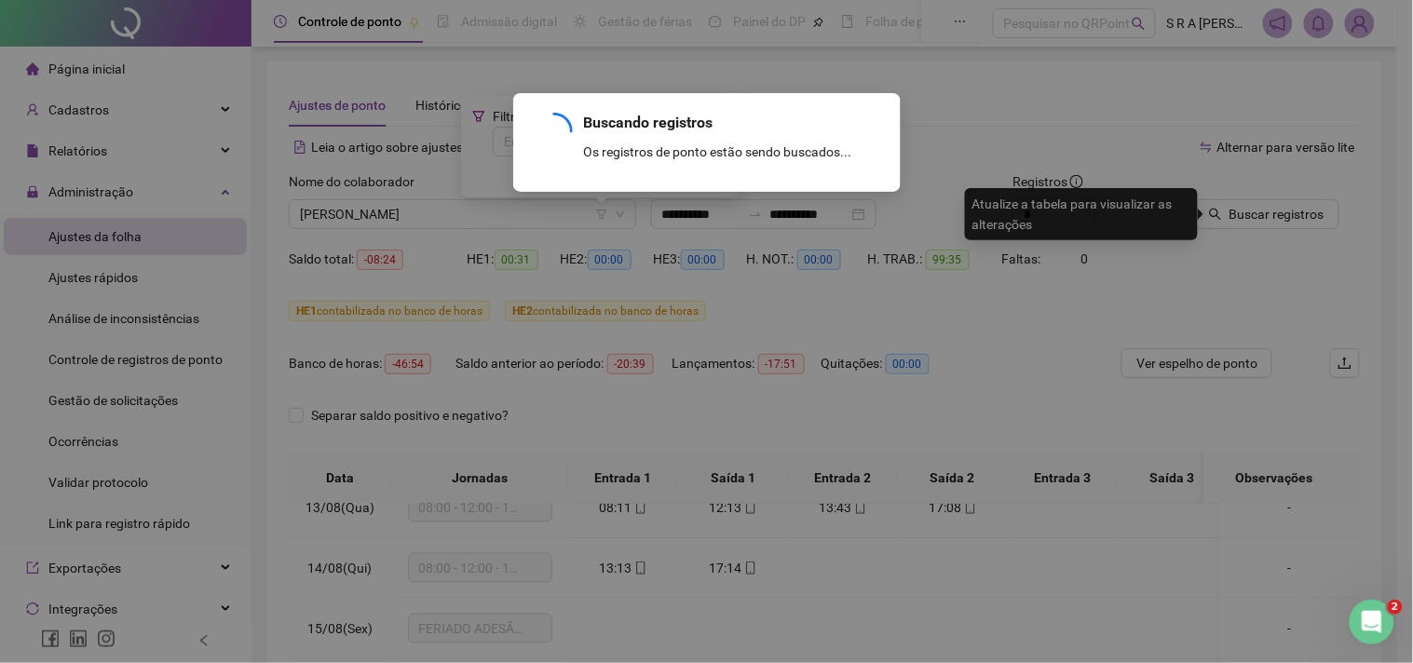
click at [954, 141] on div "Buscando registros Os registros de ponto estão sendo buscados... OK" at bounding box center [706, 331] width 1413 height 663
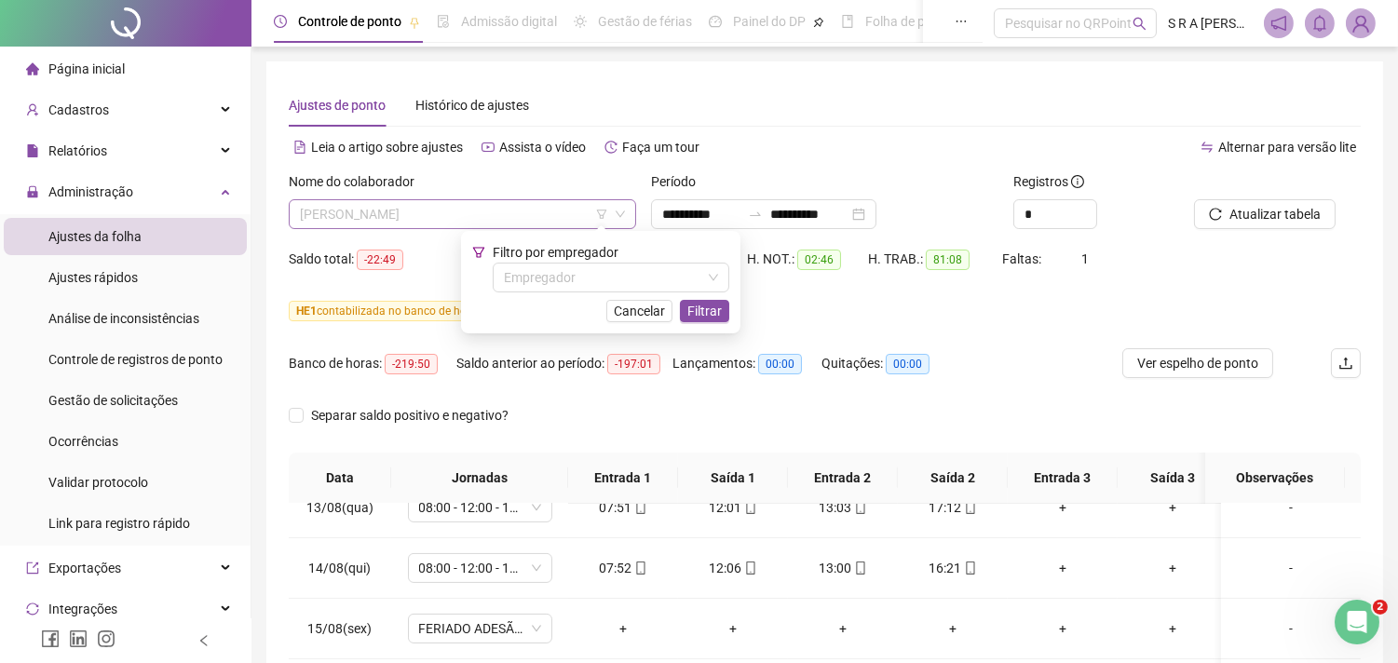
click at [435, 207] on span "[PERSON_NAME]" at bounding box center [462, 214] width 325 height 28
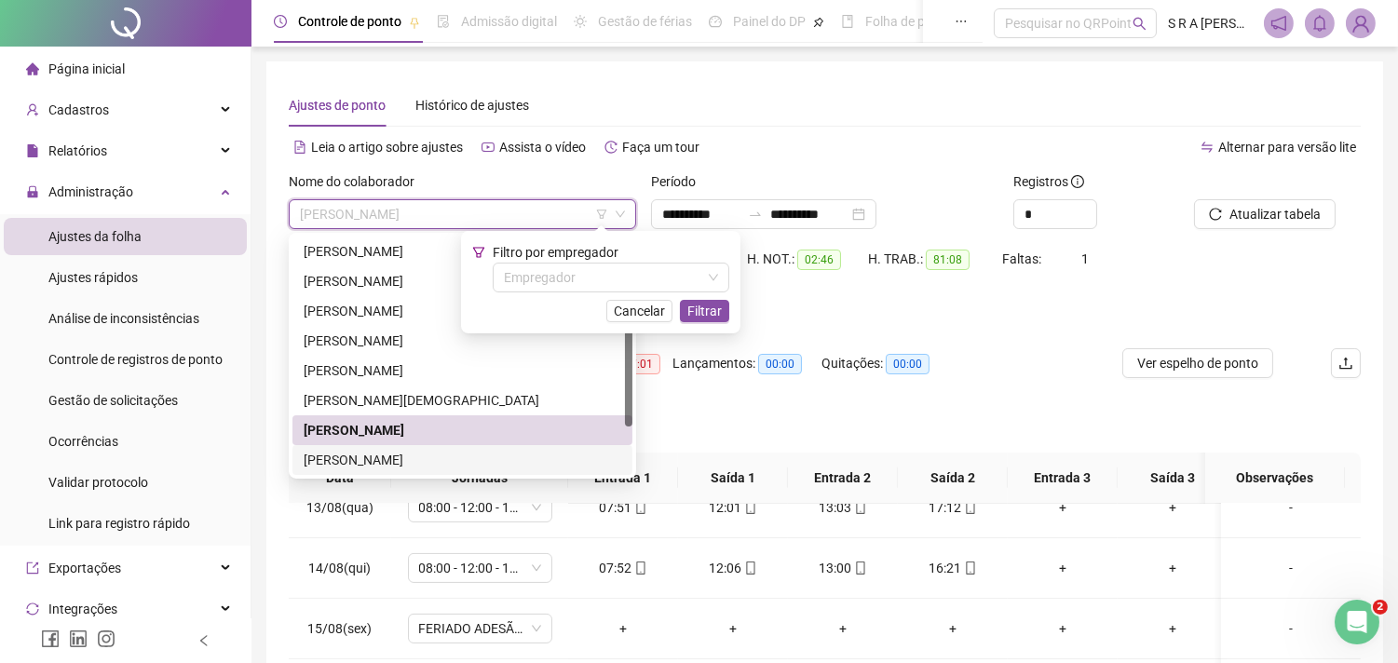
click at [415, 453] on div "[PERSON_NAME]" at bounding box center [463, 460] width 318 height 20
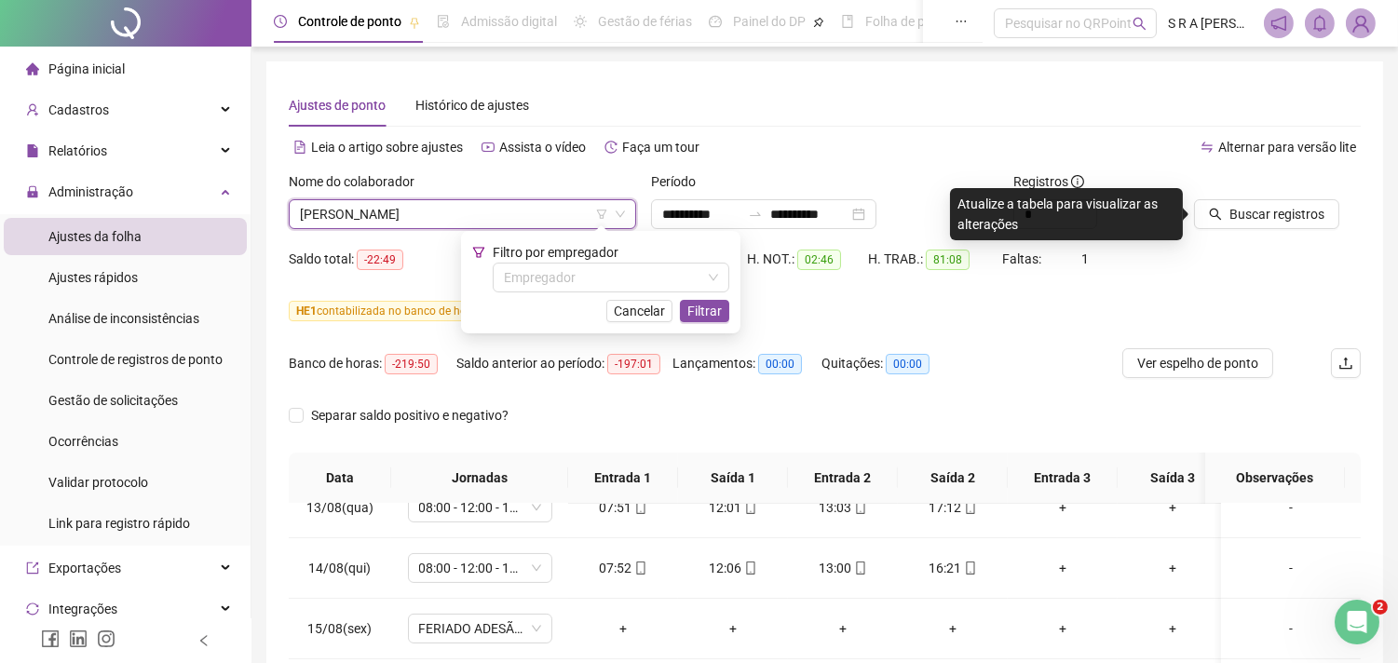
click at [793, 296] on div "HE 1 contabilizada no banco de horas HE 2 contabilizada no banco de horas" at bounding box center [825, 311] width 1072 height 30
click at [627, 311] on span "Cancelar" at bounding box center [639, 311] width 51 height 20
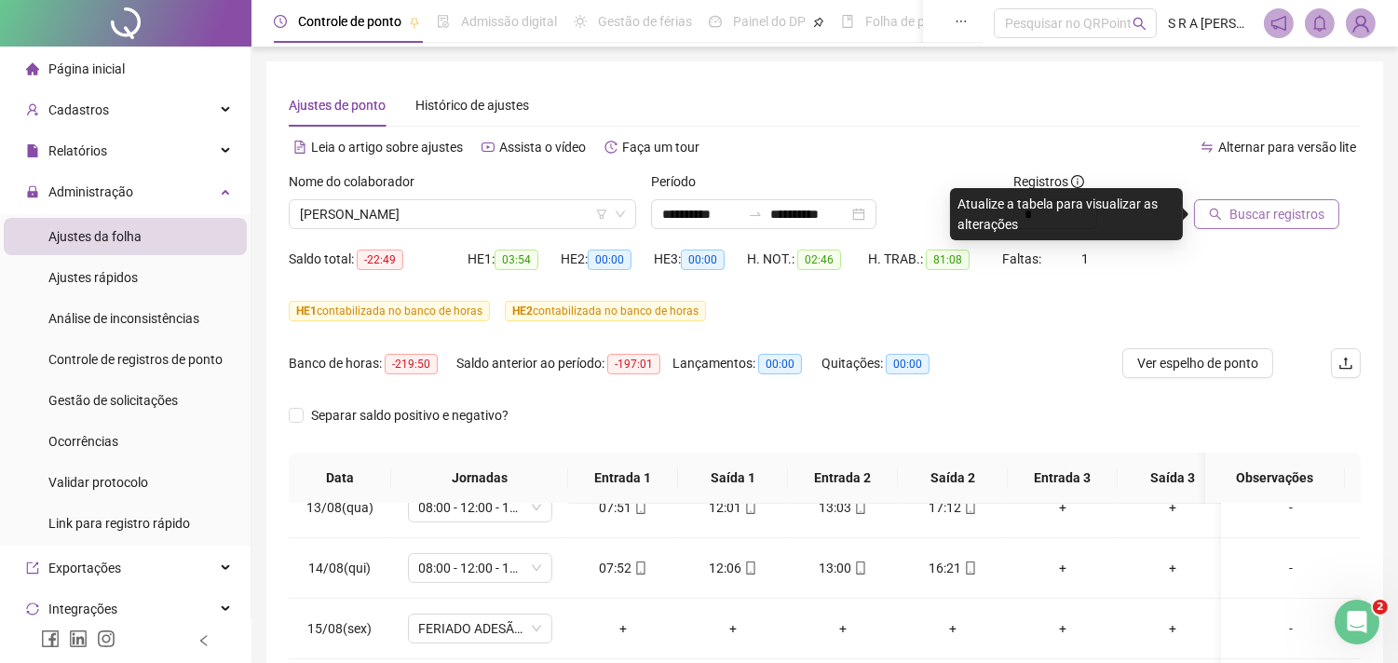
click at [1232, 201] on button "Buscar registros" at bounding box center [1266, 214] width 145 height 30
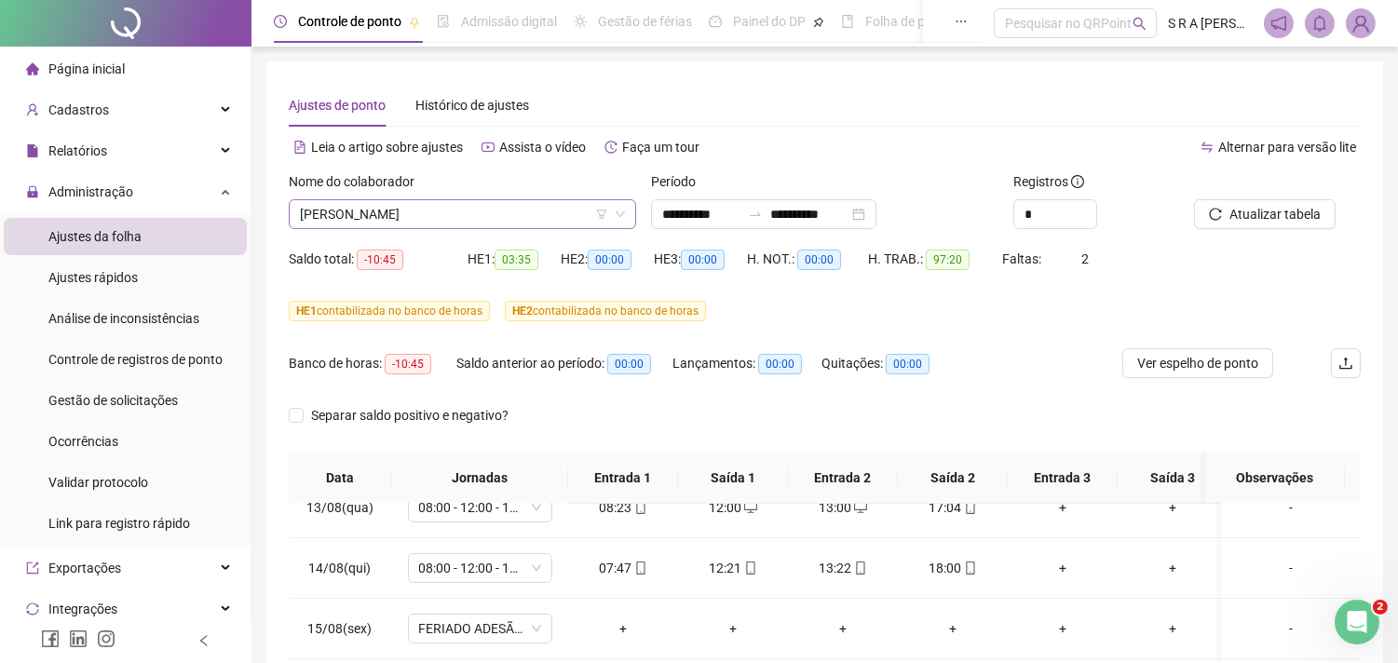
click at [621, 217] on icon "down" at bounding box center [620, 214] width 11 height 11
click at [554, 217] on span "[PERSON_NAME]" at bounding box center [462, 214] width 325 height 28
click at [512, 211] on span "[PERSON_NAME]" at bounding box center [462, 214] width 325 height 28
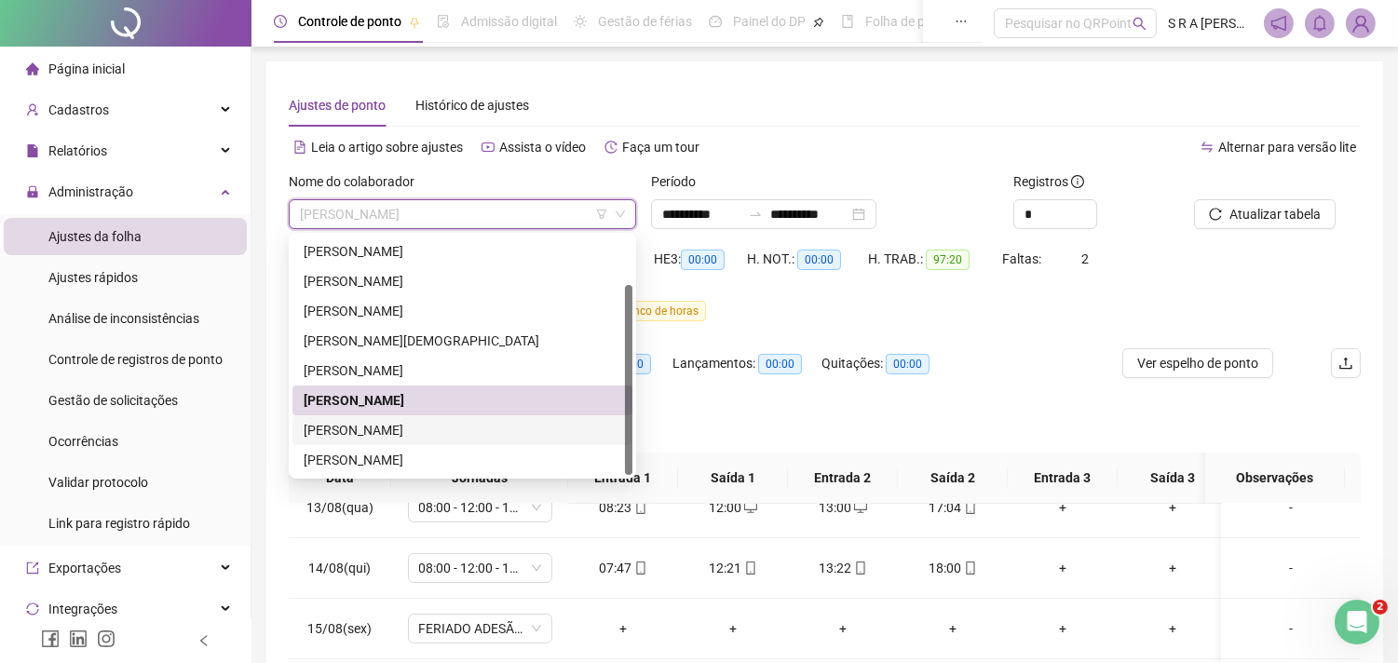
scroll to position [103, 0]
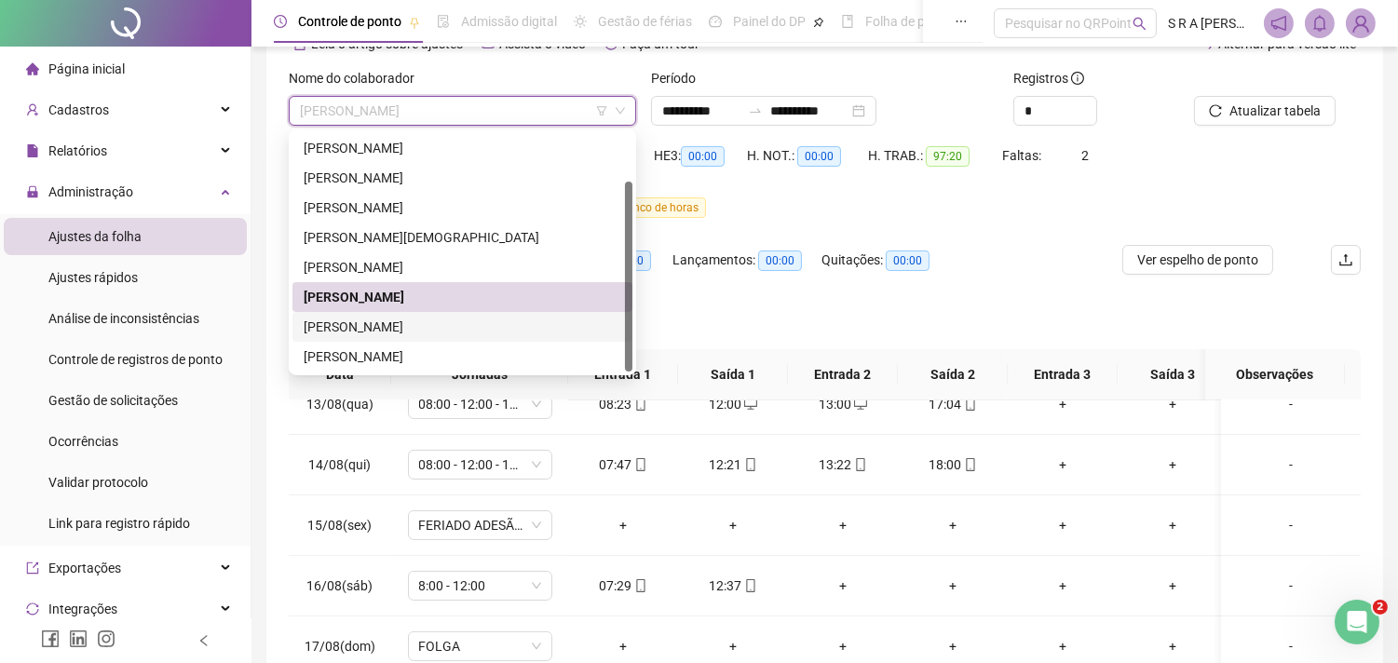
click at [468, 323] on div "[PERSON_NAME]" at bounding box center [463, 327] width 318 height 20
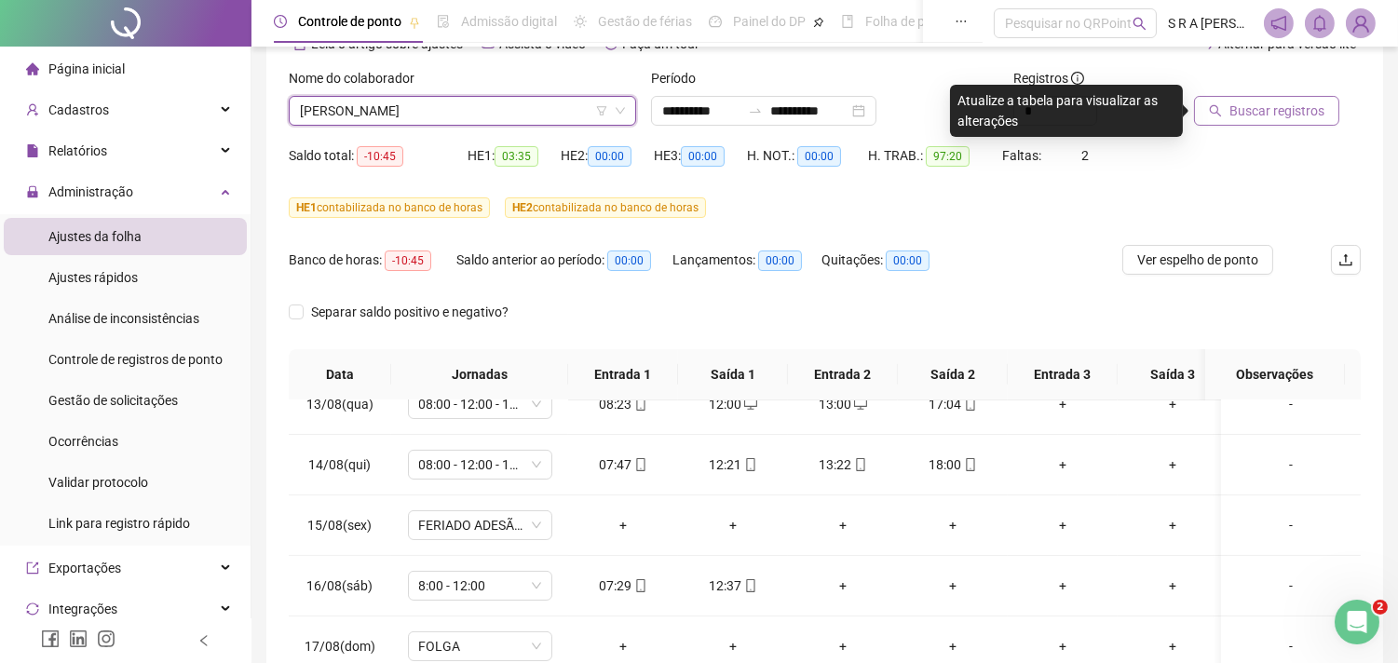
click at [1264, 112] on span "Buscar registros" at bounding box center [1276, 111] width 95 height 20
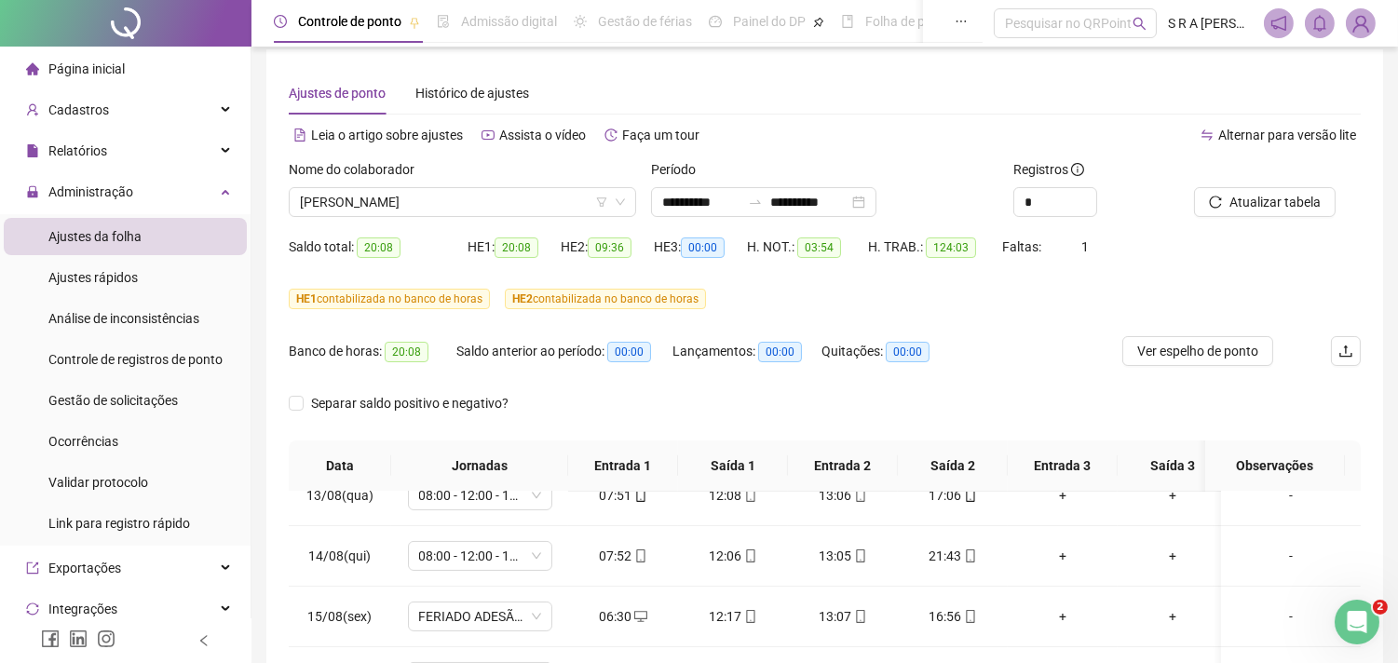
scroll to position [0, 0]
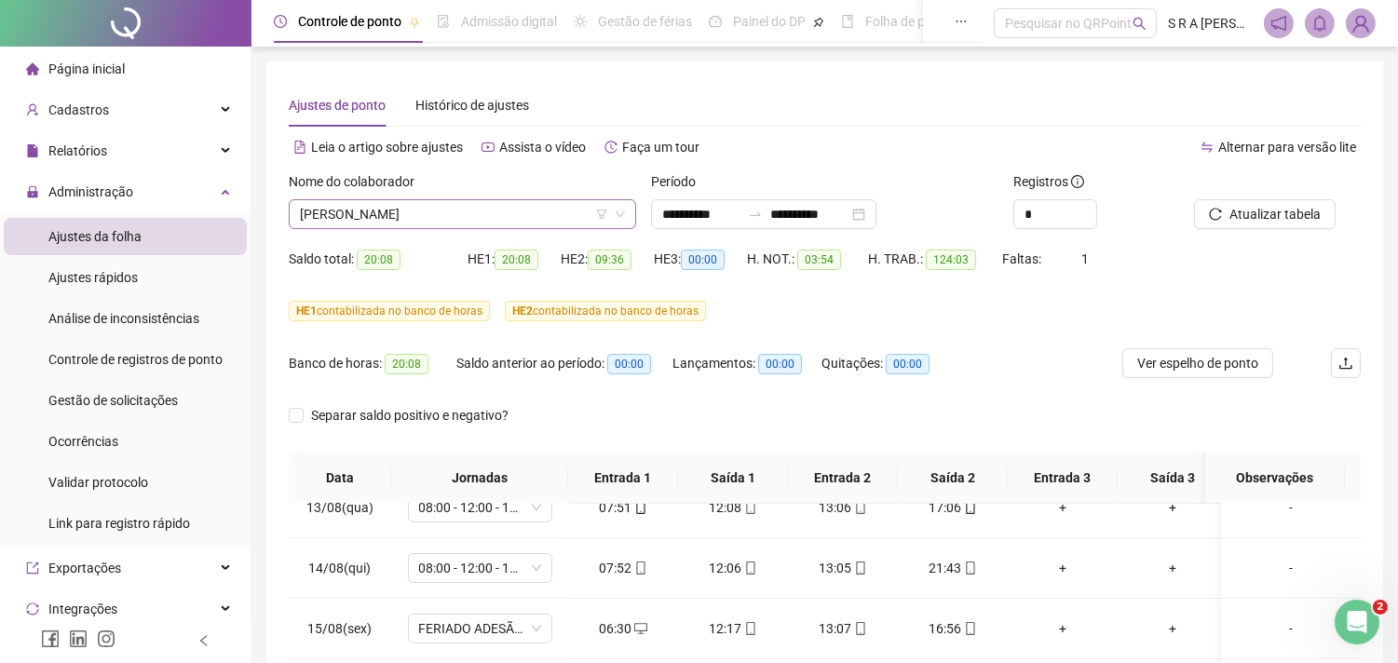
click at [544, 210] on span "[PERSON_NAME]" at bounding box center [462, 214] width 325 height 28
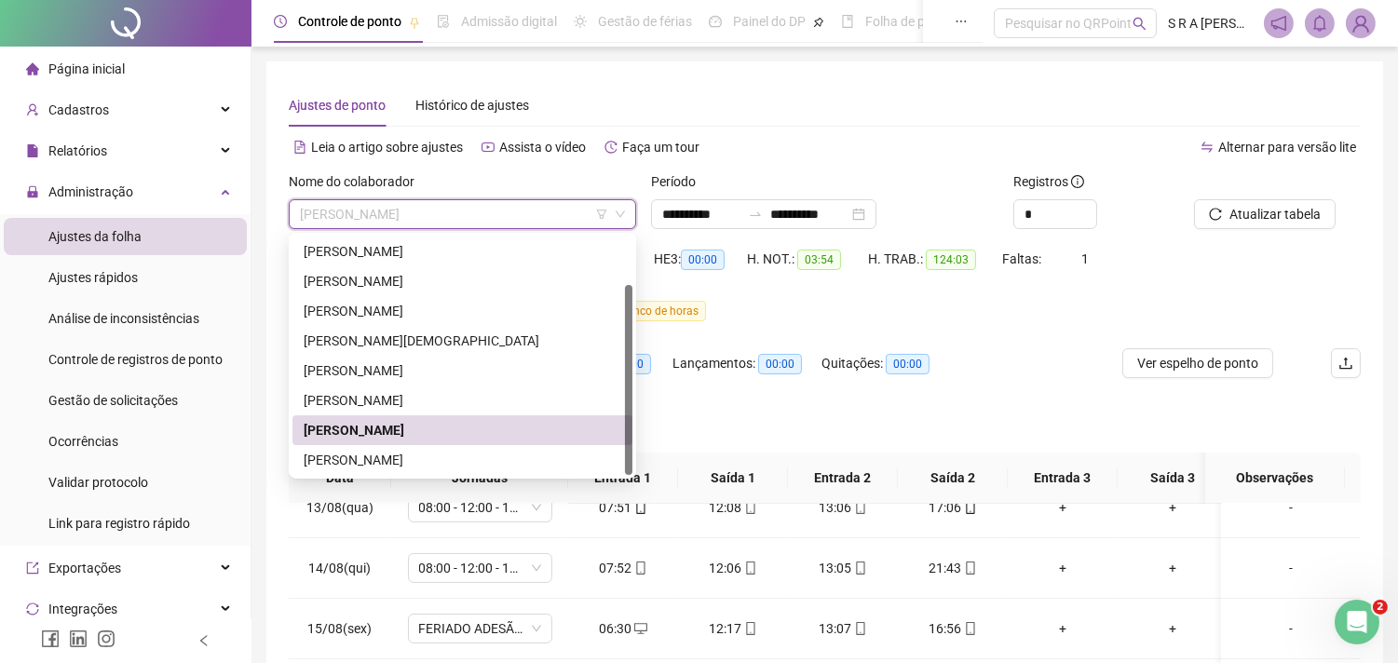
click at [467, 442] on div "[PERSON_NAME]" at bounding box center [462, 430] width 340 height 30
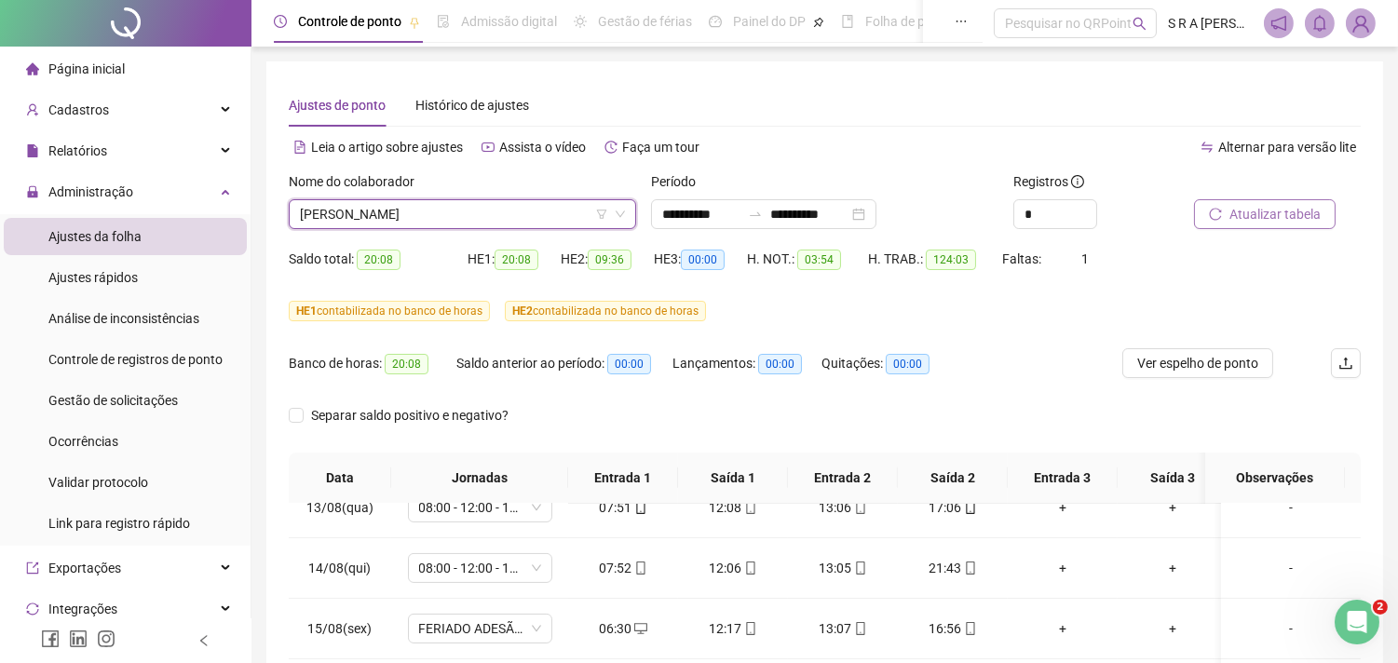
click at [1240, 220] on span "Atualizar tabela" at bounding box center [1274, 214] width 91 height 20
